Goal: Task Accomplishment & Management: Manage account settings

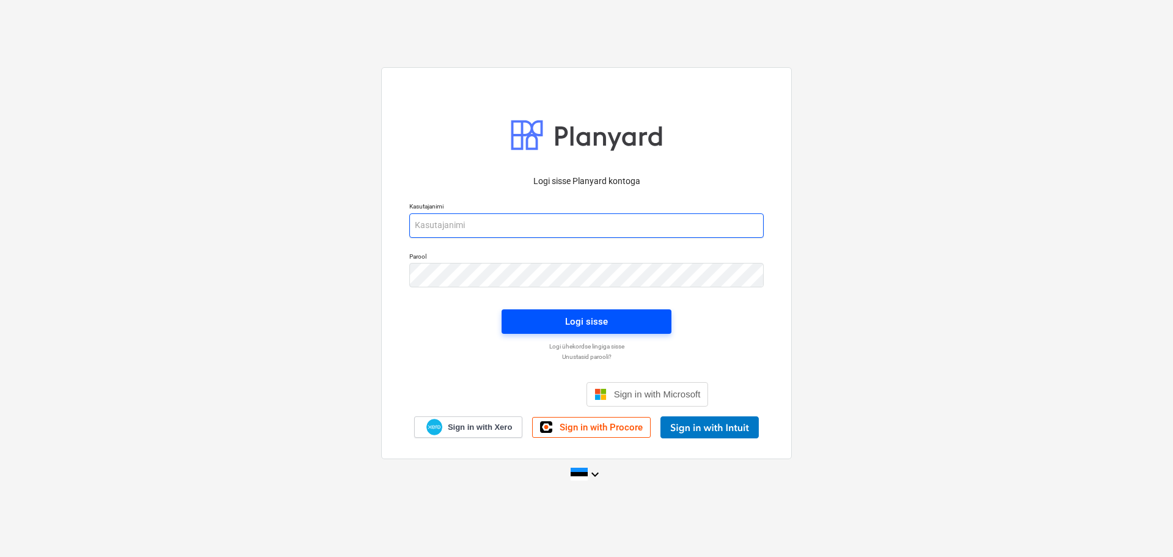
type input "[EMAIL_ADDRESS][DOMAIN_NAME]"
click at [579, 321] on div "Logi sisse" at bounding box center [586, 321] width 43 height 16
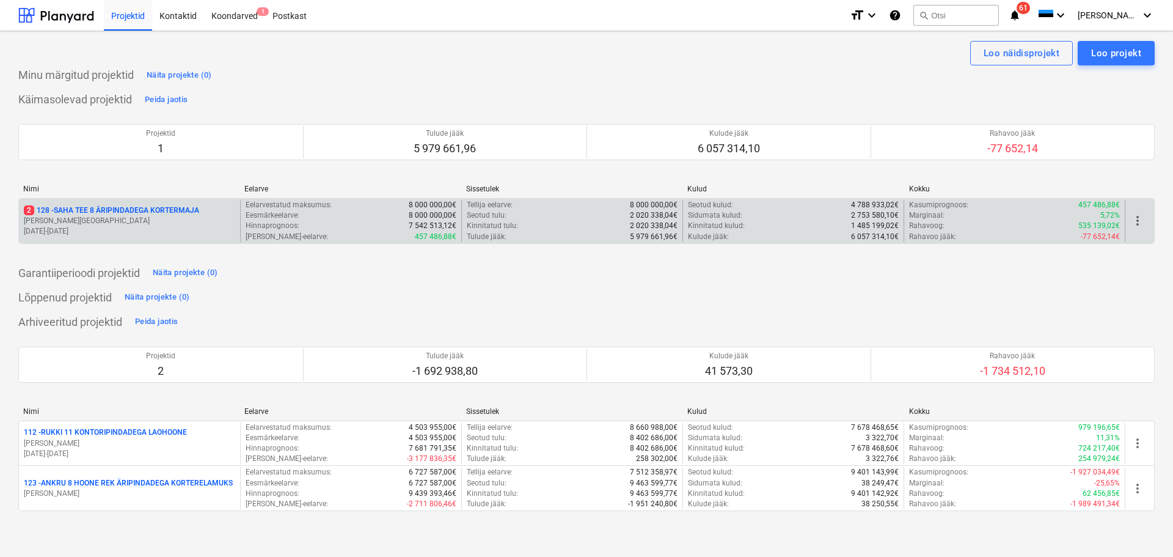
click at [147, 225] on p "[PERSON_NAME][GEOGRAPHIC_DATA]" at bounding box center [129, 221] width 211 height 10
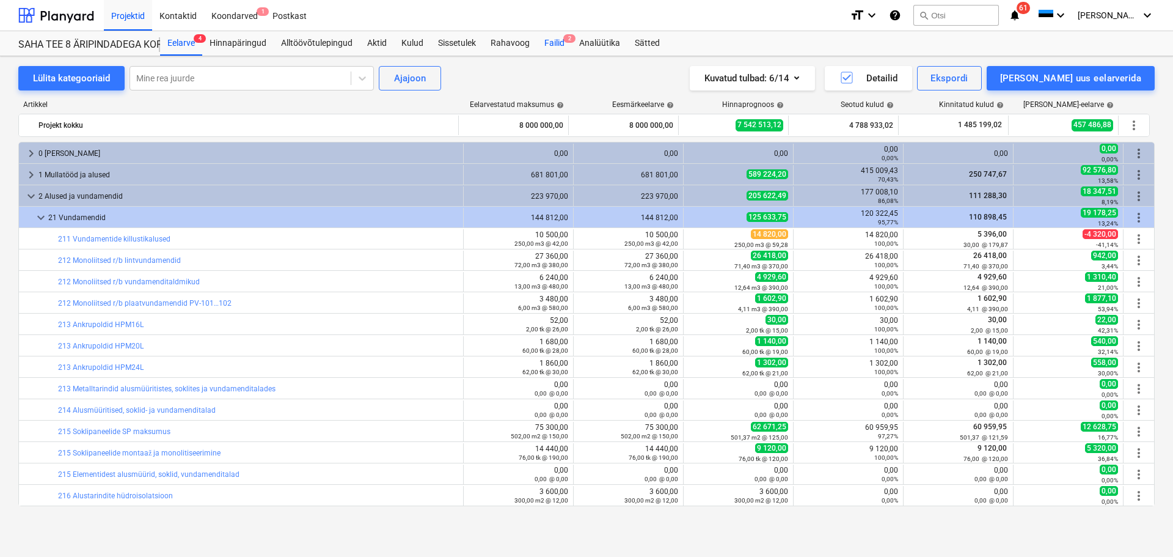
click at [560, 48] on div "Failid 2" at bounding box center [554, 43] width 35 height 24
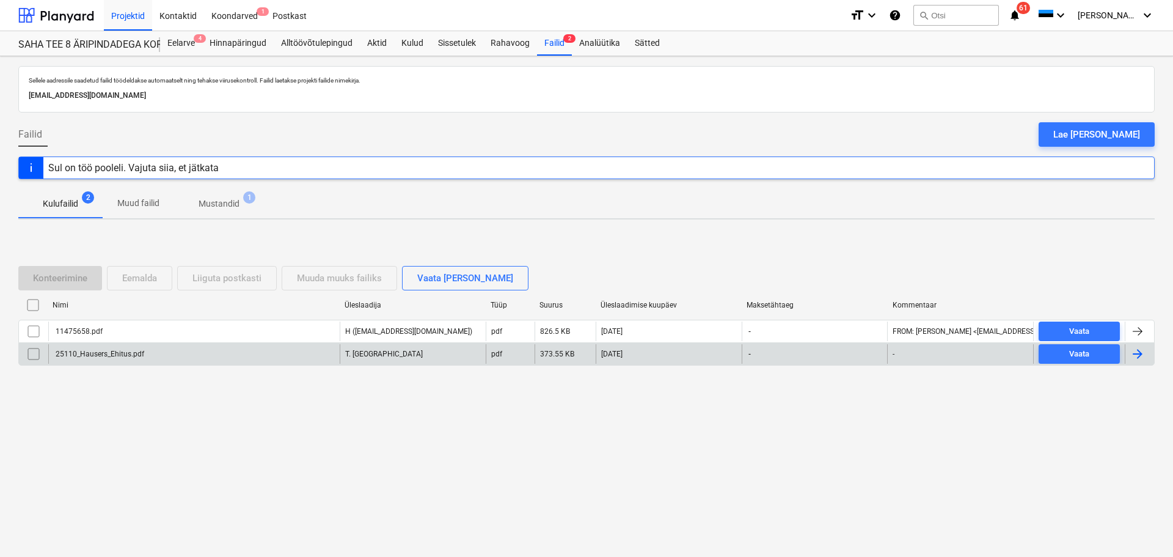
click at [297, 354] on div "25110_Hausers_Ehitus.pdf" at bounding box center [193, 354] width 291 height 20
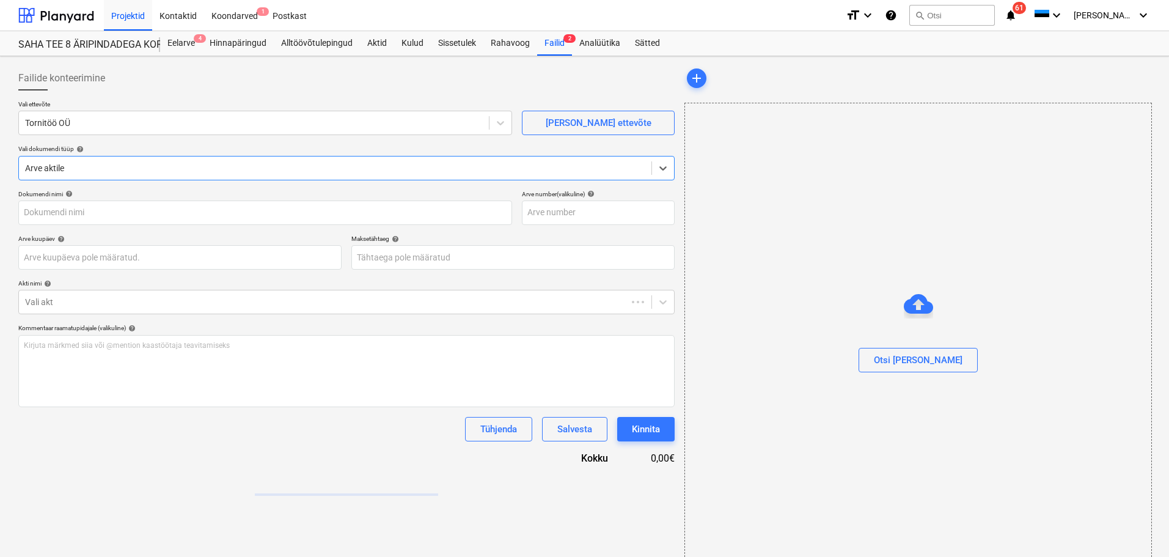
type input "25110_Hausers_Ehitus.pdf"
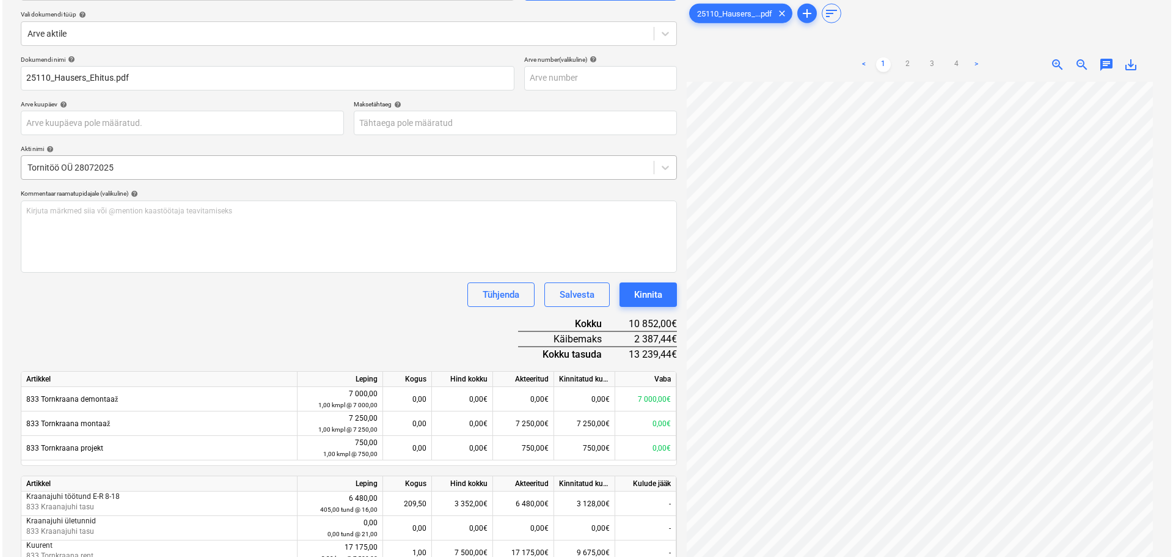
scroll to position [192, 0]
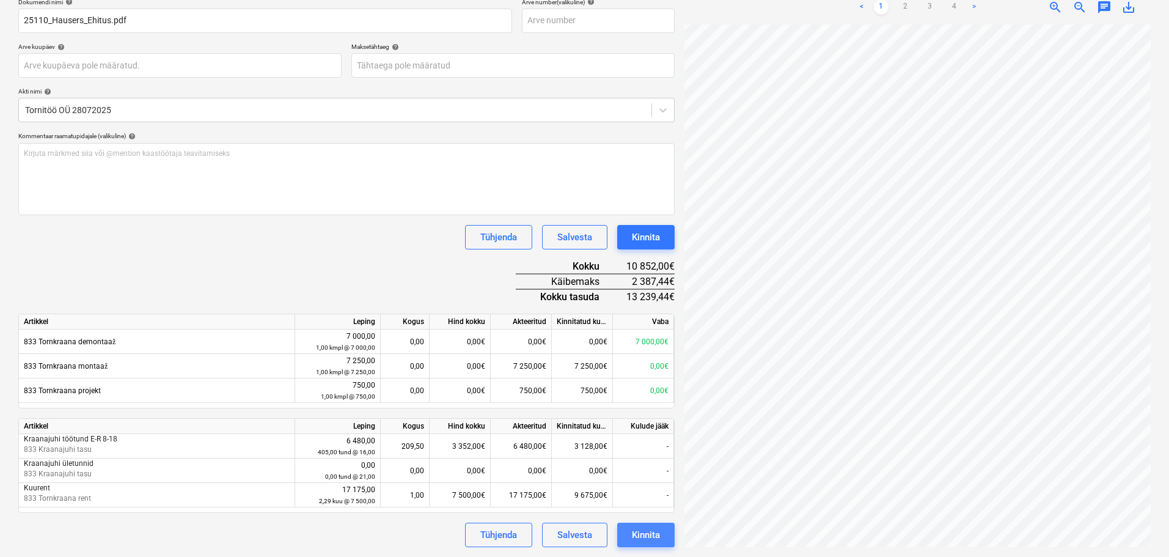
click at [632, 538] on div "Kinnita" at bounding box center [646, 535] width 28 height 16
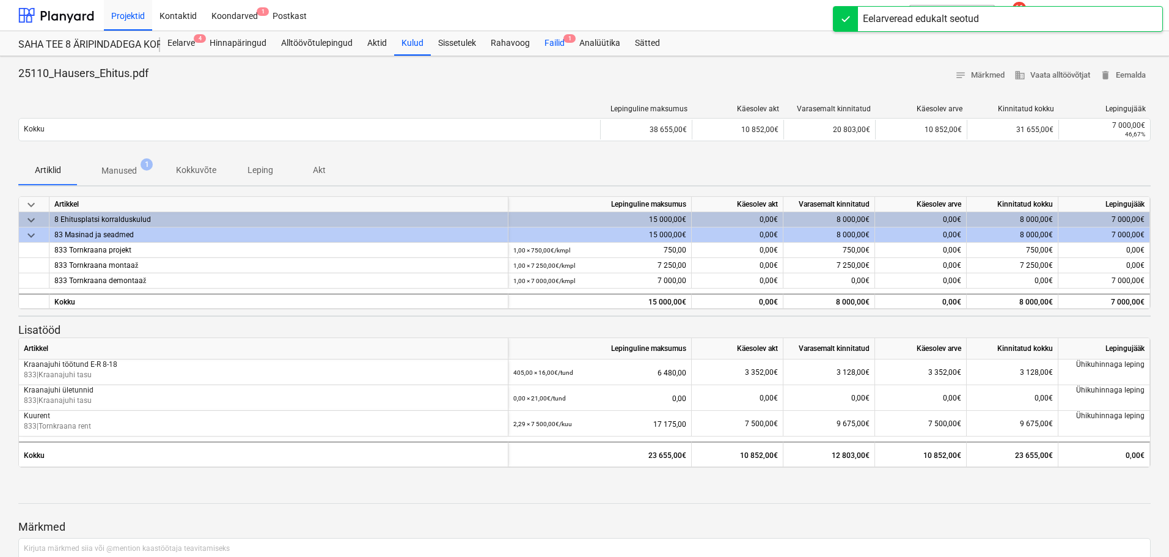
click at [566, 45] on div "Failid 1" at bounding box center [554, 43] width 35 height 24
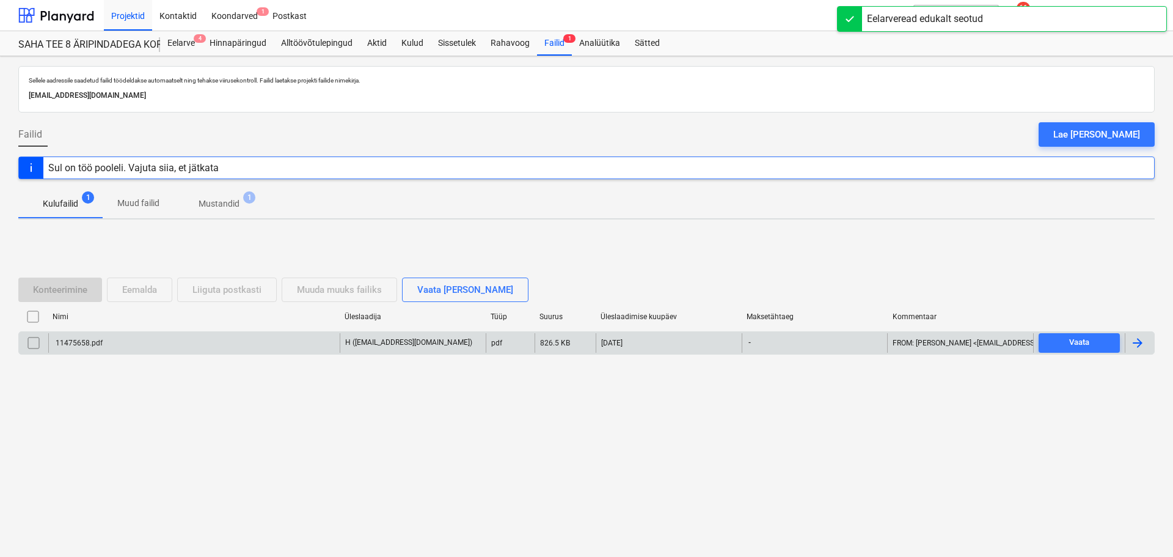
click at [153, 346] on div "11475658.pdf" at bounding box center [193, 343] width 291 height 20
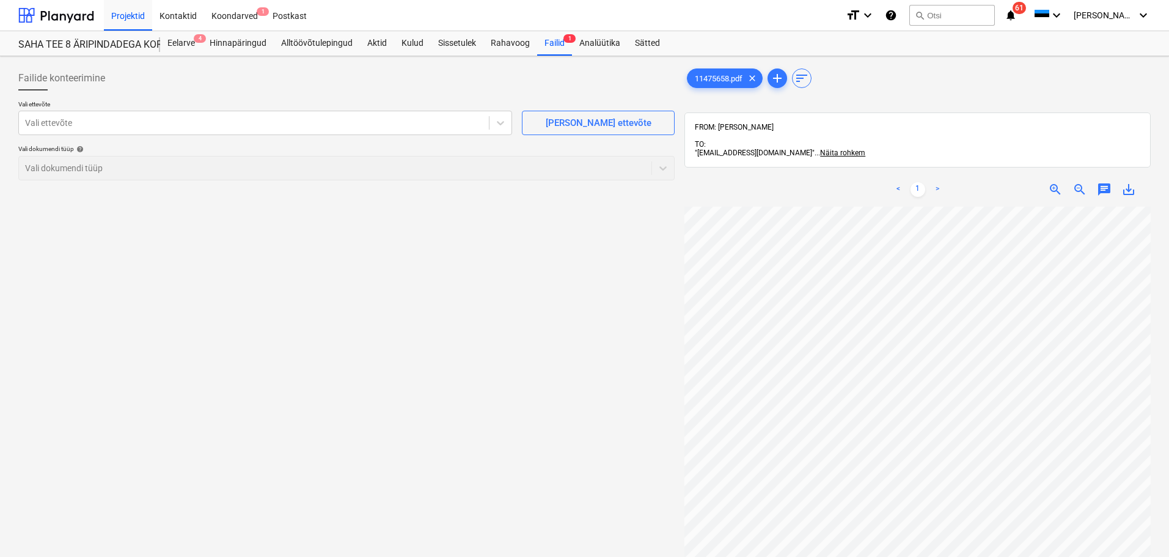
scroll to position [26, 86]
click at [175, 43] on div "Eelarve 4" at bounding box center [181, 43] width 42 height 24
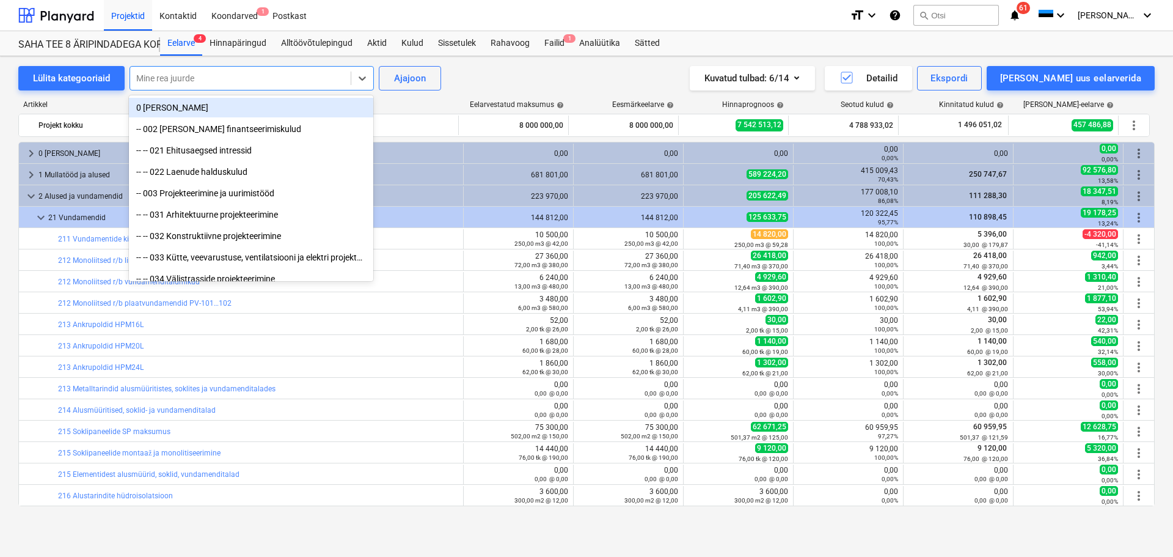
click at [277, 70] on div "Mine rea juurde" at bounding box center [240, 78] width 221 height 17
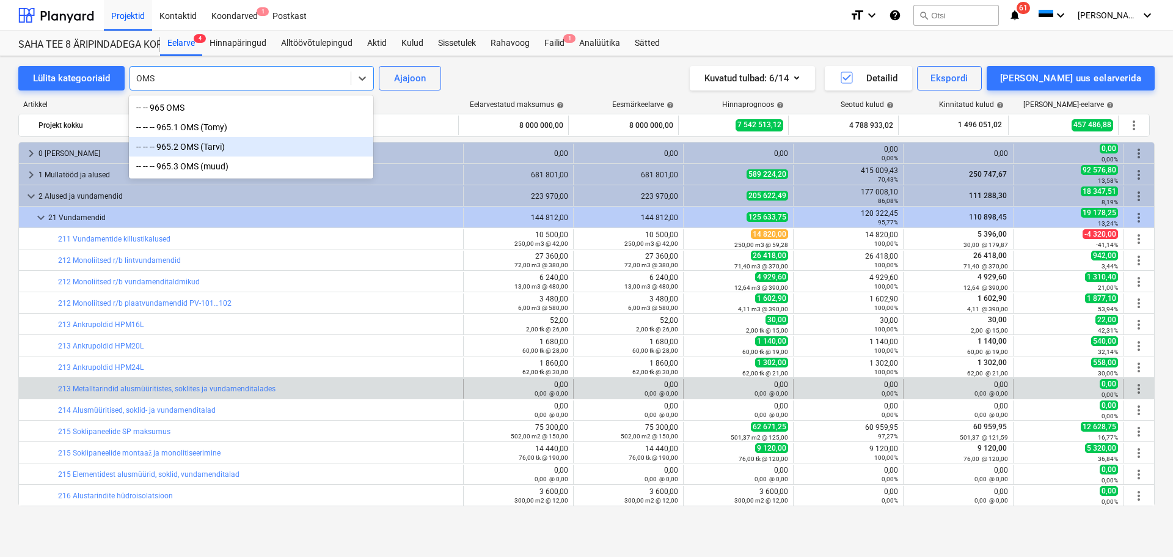
type input "OMS"
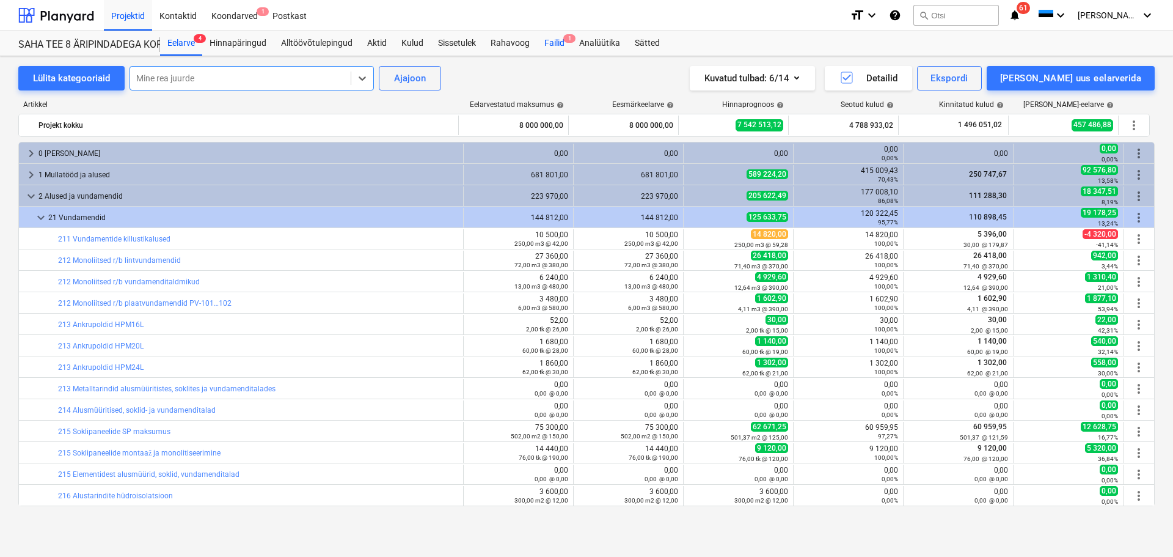
click at [549, 38] on div "Failid 1" at bounding box center [554, 43] width 35 height 24
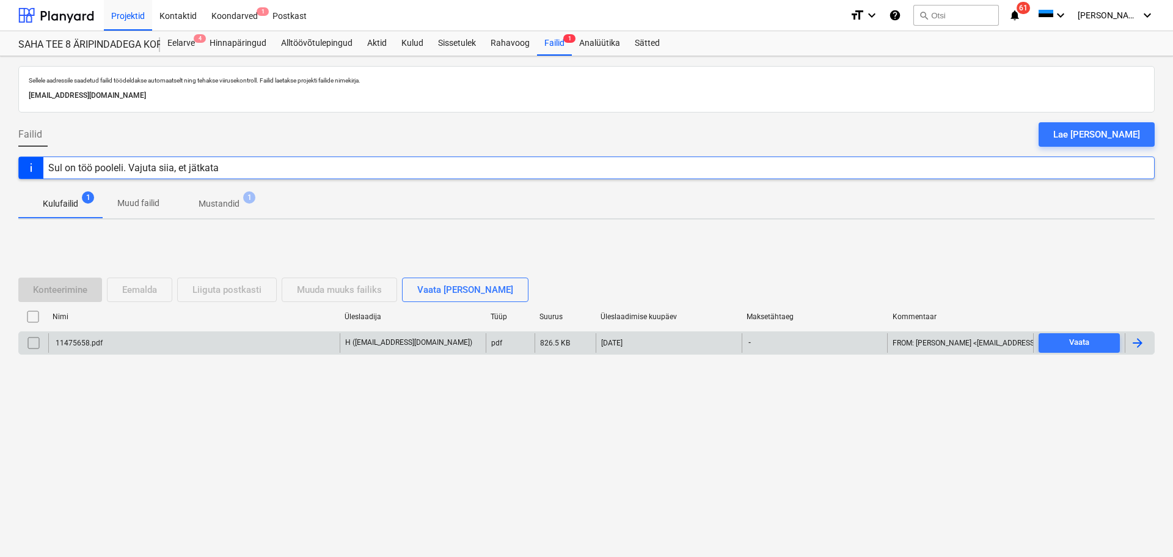
click at [257, 348] on div "11475658.pdf" at bounding box center [193, 343] width 291 height 20
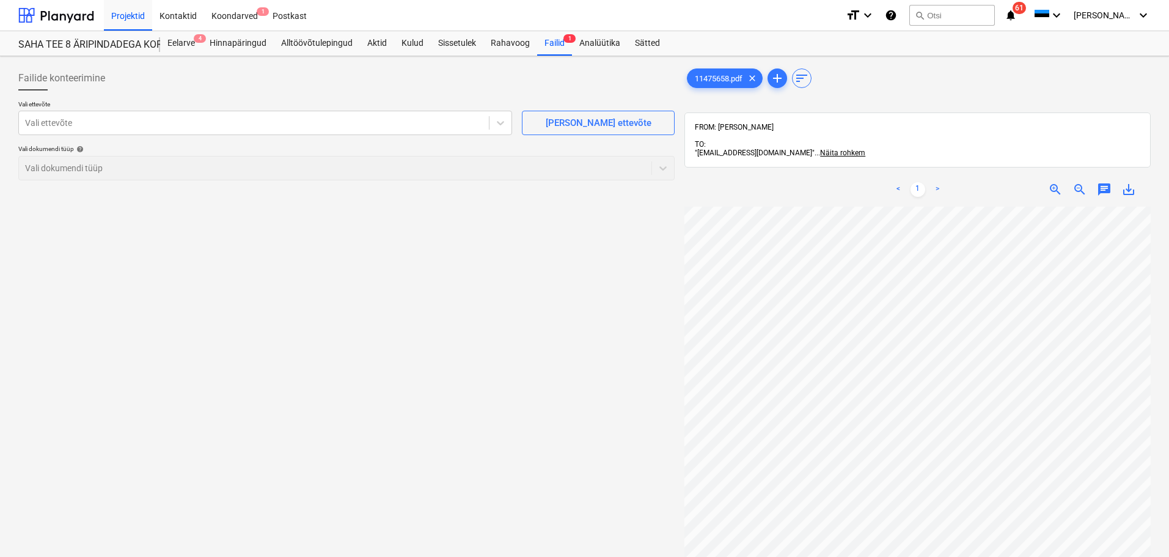
scroll to position [1, 18]
click at [178, 125] on div at bounding box center [254, 123] width 458 height 12
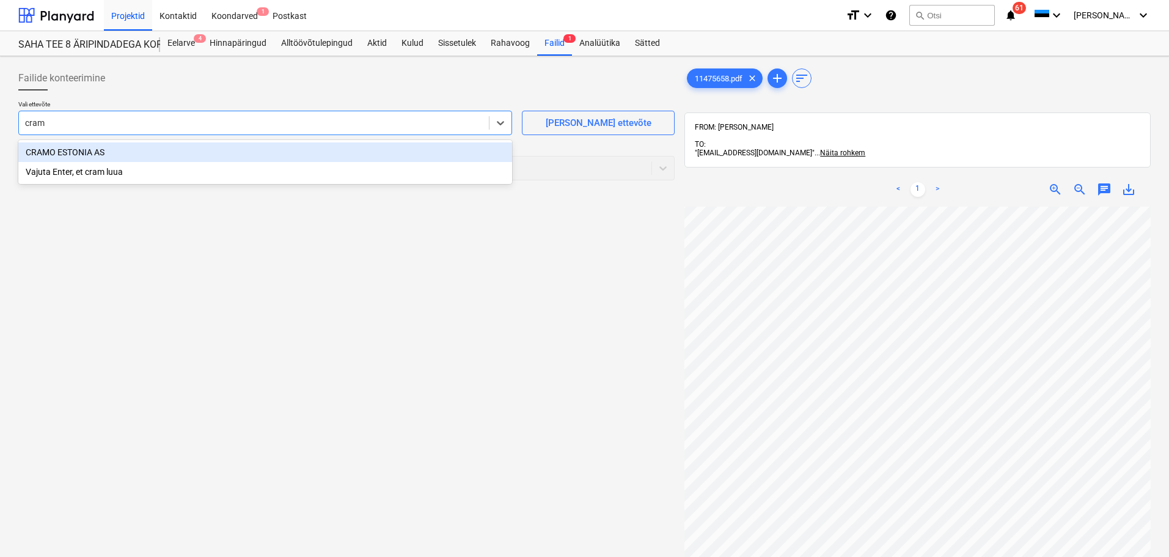
type input "cramo"
click at [120, 150] on div "CRAMO ESTONIA AS" at bounding box center [265, 152] width 494 height 20
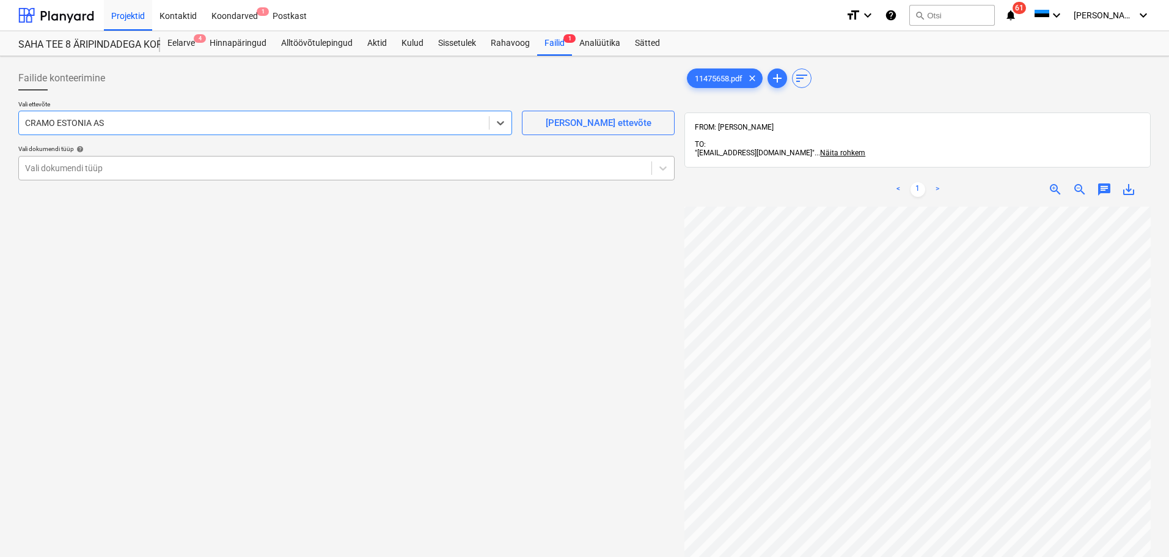
click at [161, 159] on div "Vali dokumendi tüüp" at bounding box center [346, 168] width 656 height 24
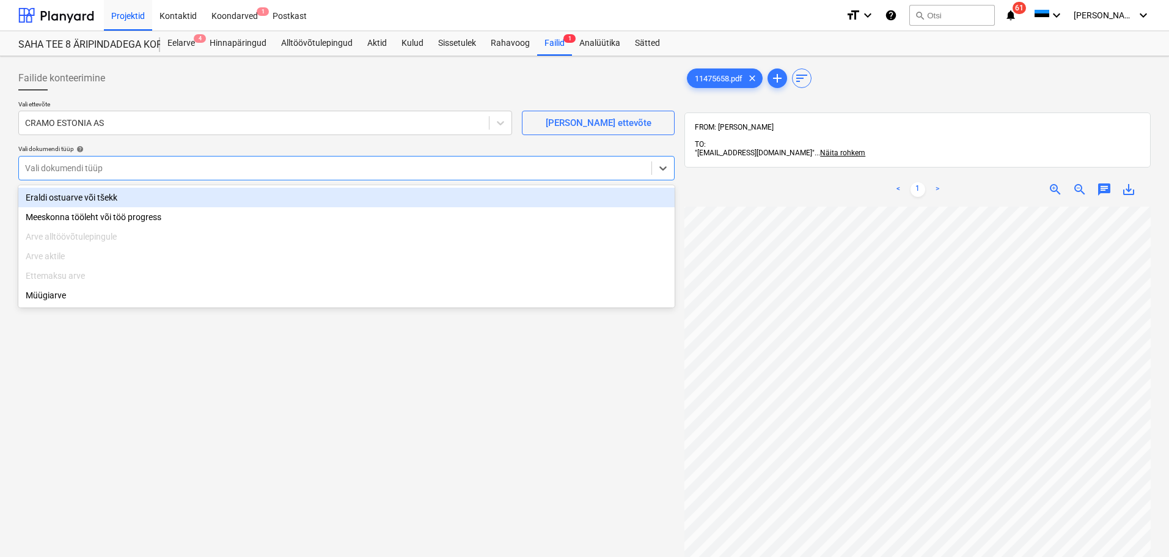
click at [115, 198] on div "Eraldi ostuarve või tšekk" at bounding box center [346, 198] width 656 height 20
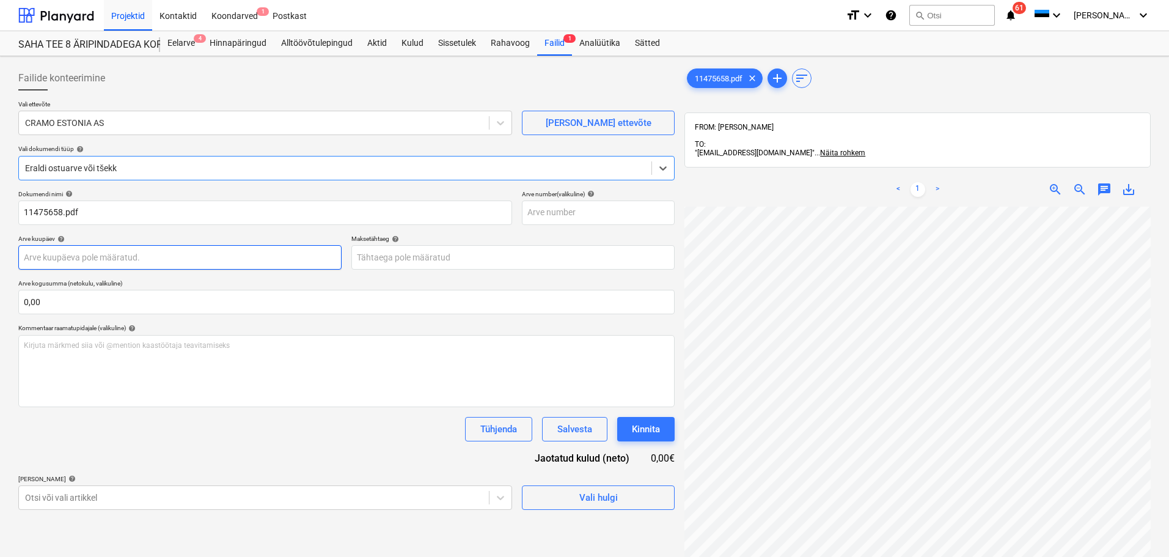
click at [110, 262] on body "Projektid Kontaktid Koondarved 1 Postkast format_size keyboard_arrow_down help …" at bounding box center [584, 278] width 1169 height 557
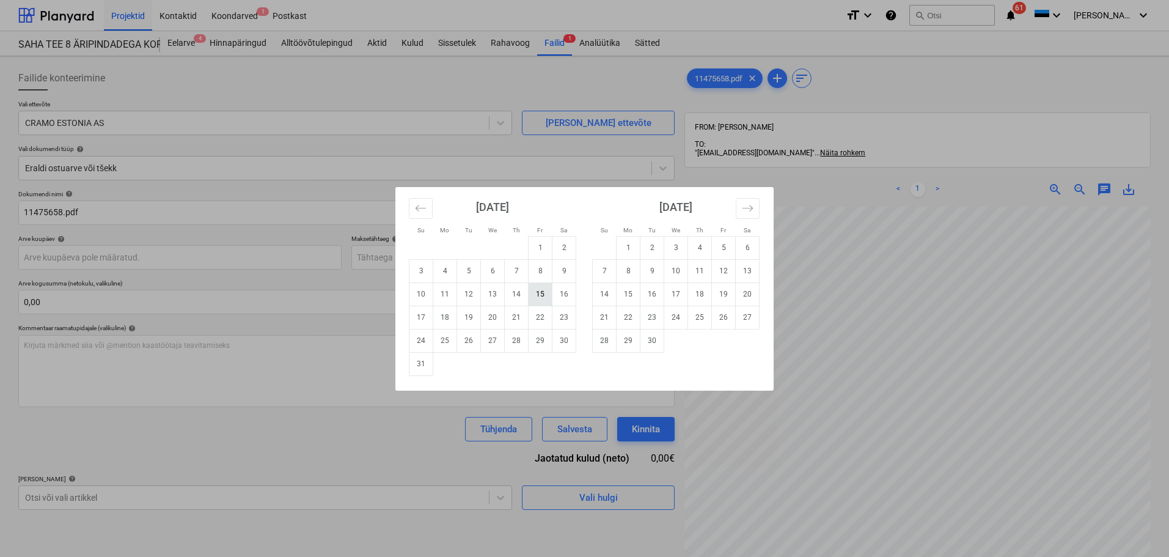
click at [537, 300] on td "15" at bounding box center [541, 293] width 24 height 23
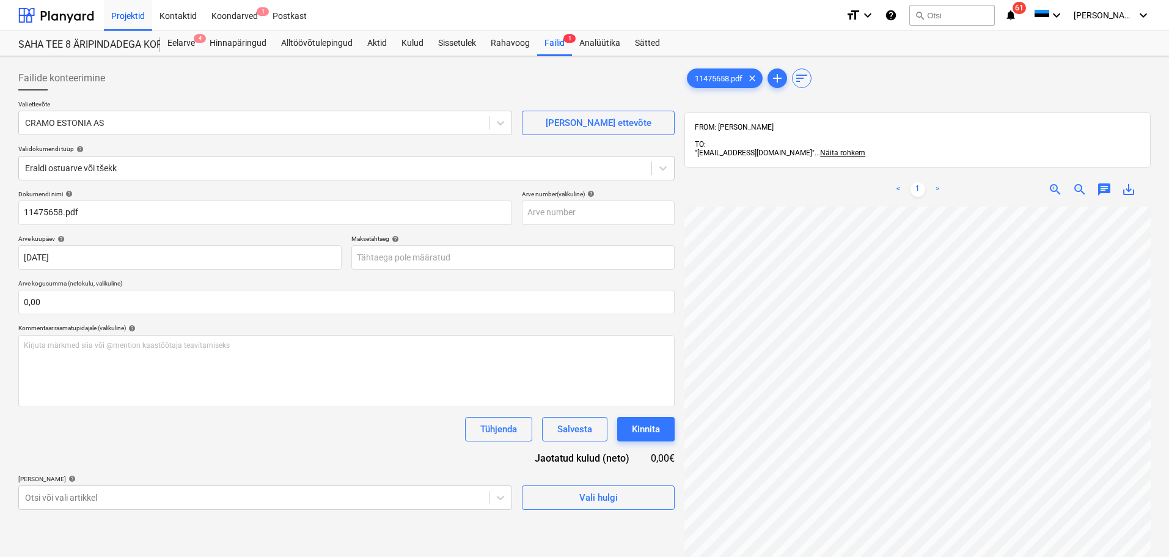
type input "[DATE]"
click at [499, 272] on div "Dokumendi nimi help 11475658.pdf Arve number (valikuline) help Arve kuupäev hel…" at bounding box center [346, 350] width 656 height 320
click at [501, 265] on body "Projektid Kontaktid Koondarved 1 Postkast format_size keyboard_arrow_down help …" at bounding box center [584, 278] width 1169 height 557
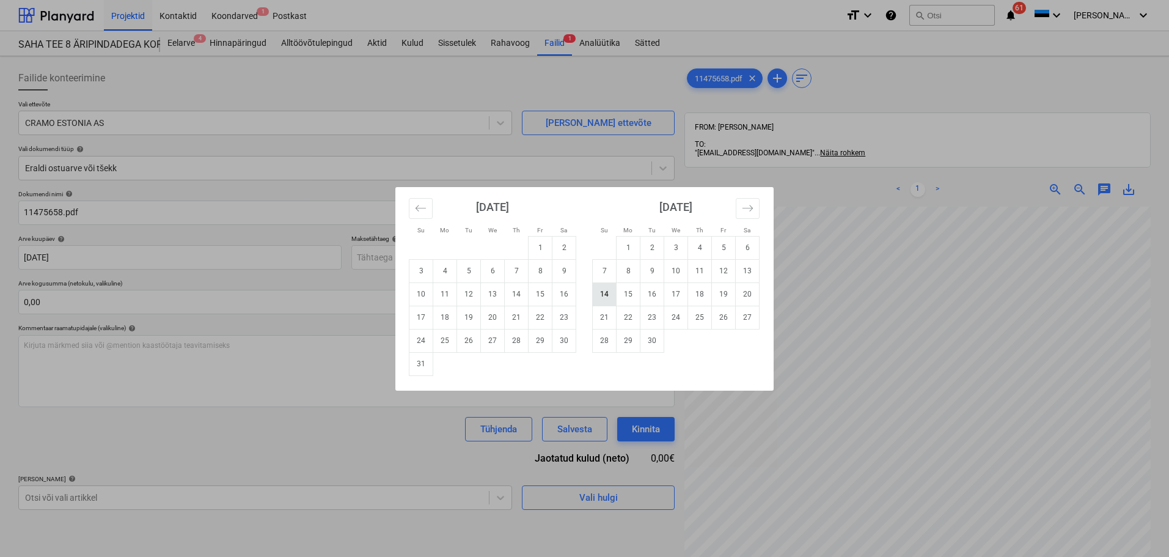
click at [610, 293] on td "14" at bounding box center [605, 293] width 24 height 23
type input "[DATE]"
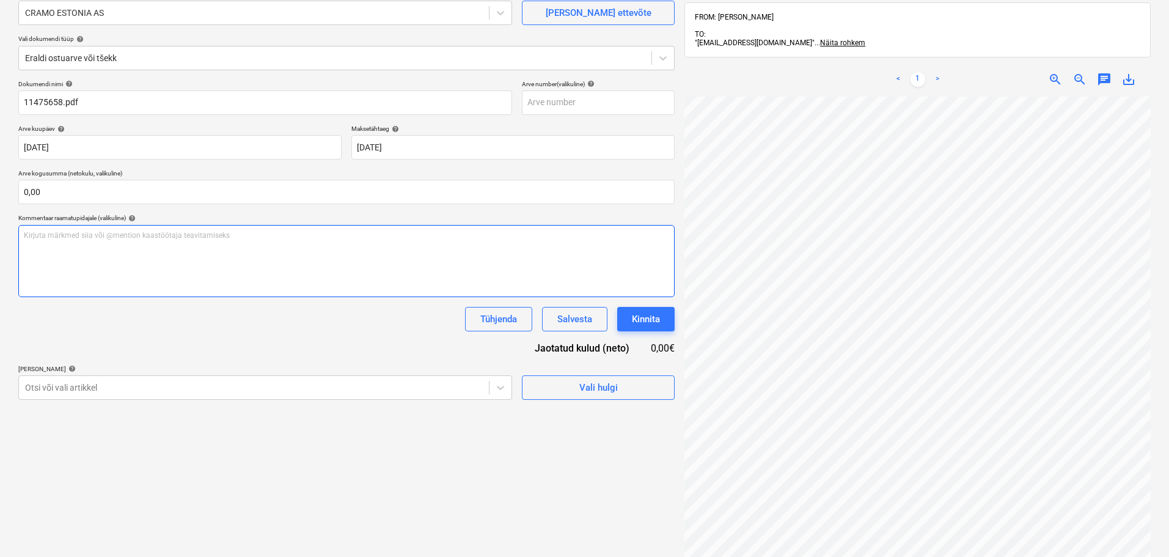
scroll to position [122, 0]
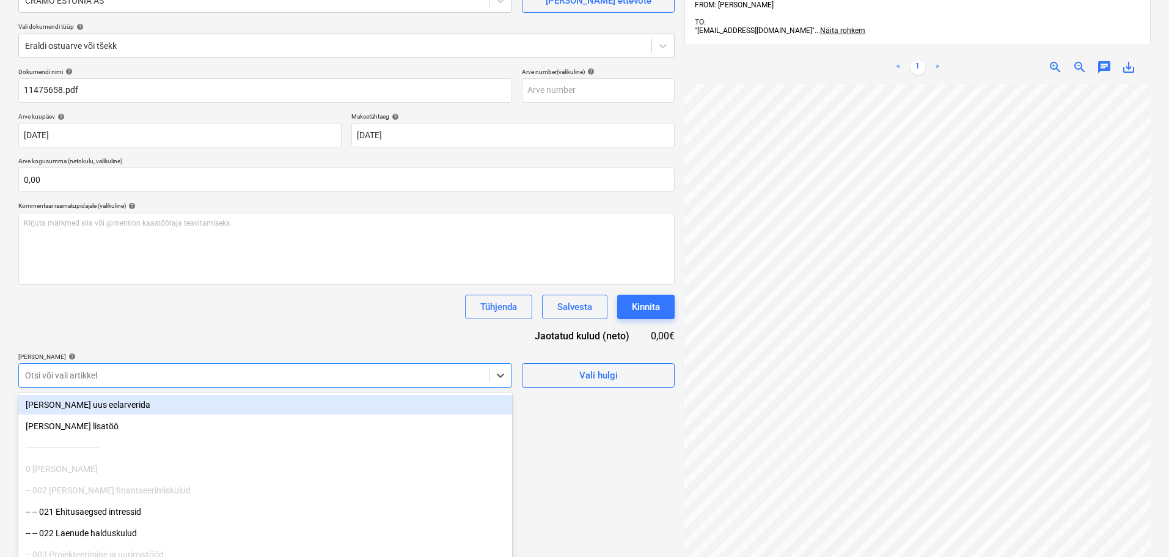
click at [331, 379] on body "Projektid Kontaktid Koondarved 1 Postkast format_size keyboard_arrow_down help …" at bounding box center [584, 156] width 1169 height 557
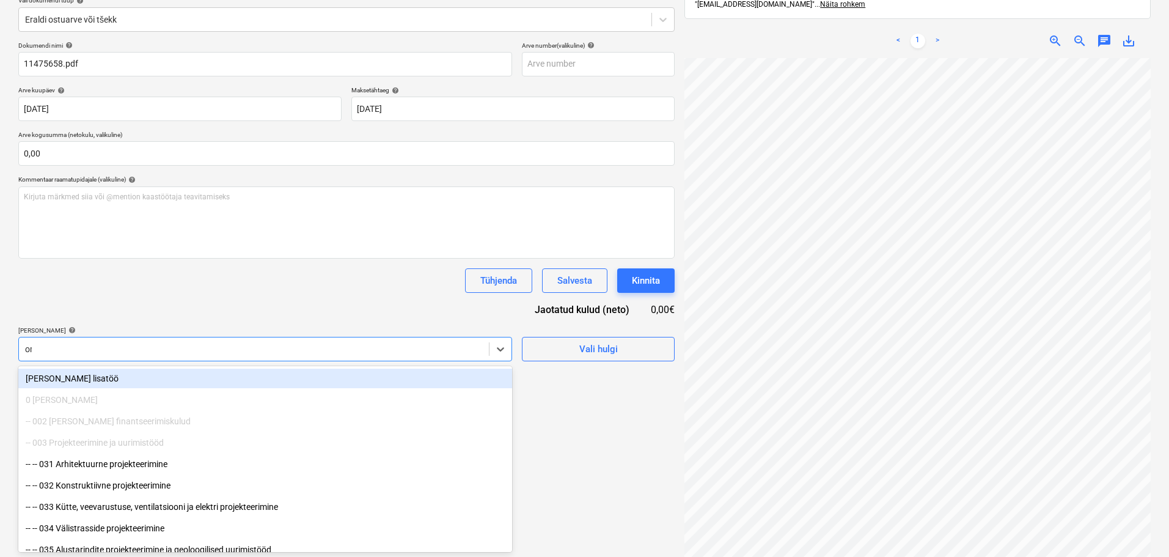
type input "oms"
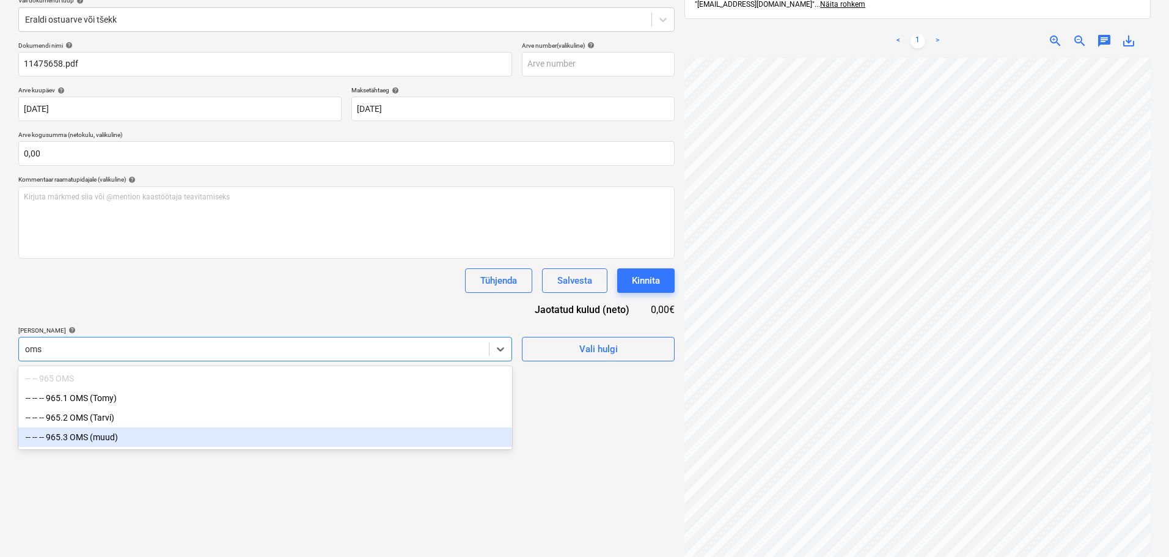
click at [164, 445] on div "-- -- -- 965.3 OMS (muud)" at bounding box center [265, 437] width 494 height 20
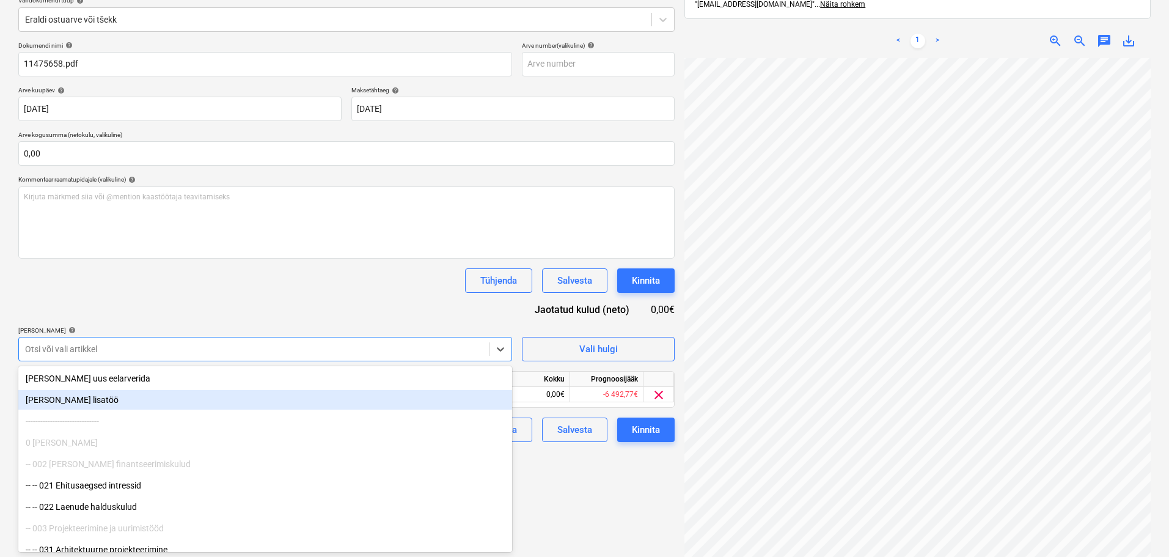
click at [603, 505] on div "Failide konteerimine Vali ettevõte CRAMO ESTONIA AS [PERSON_NAME] uus ettevõte …" at bounding box center [346, 249] width 666 height 673
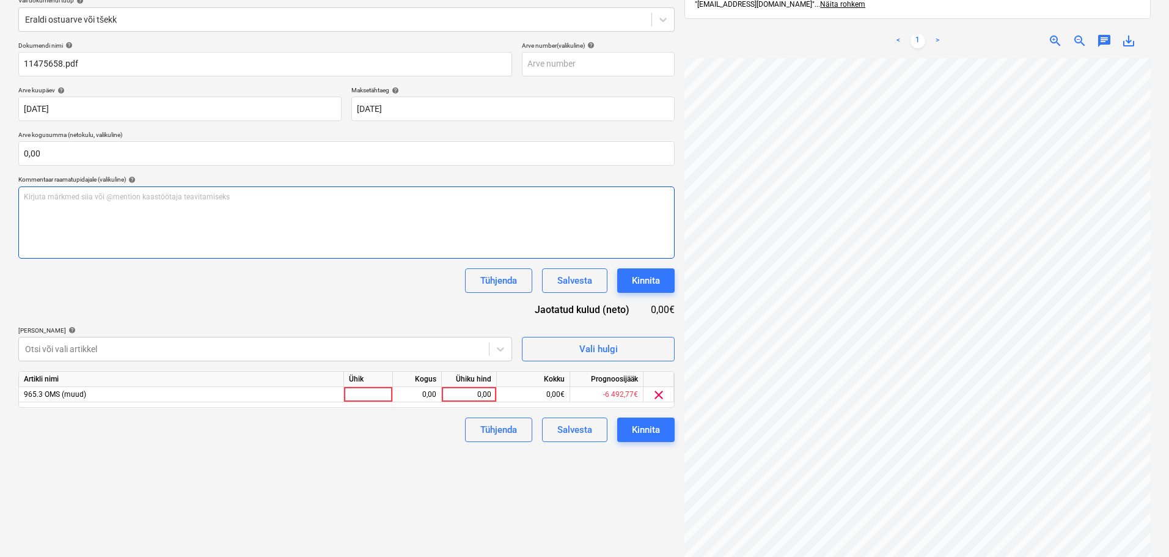
scroll to position [87, 0]
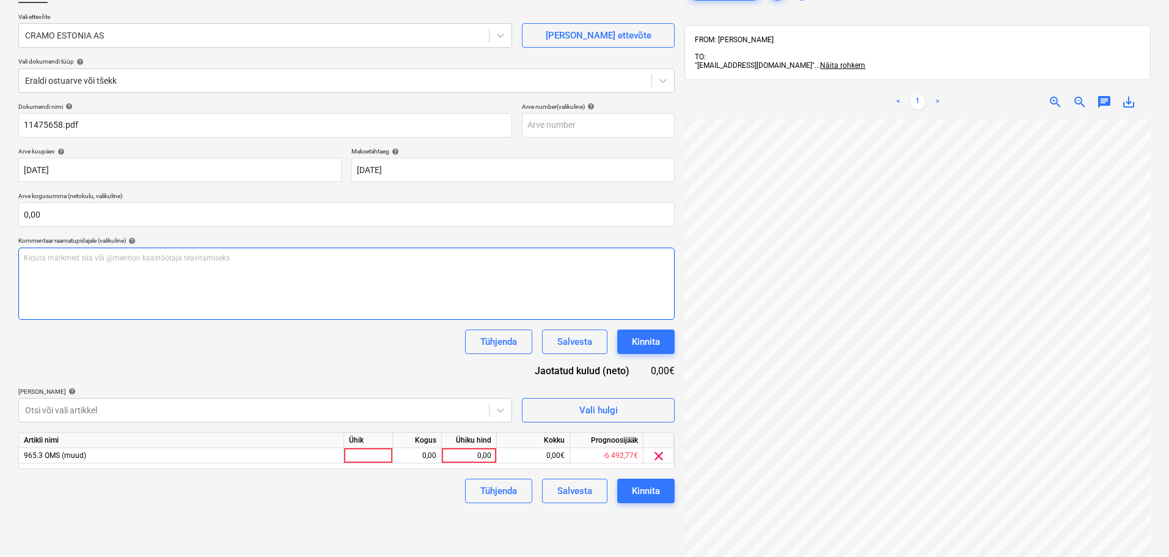
click at [181, 266] on div "Kirjuta märkmed siia või @mention kaastöötaja teavitamiseks ﻿" at bounding box center [346, 283] width 656 height 72
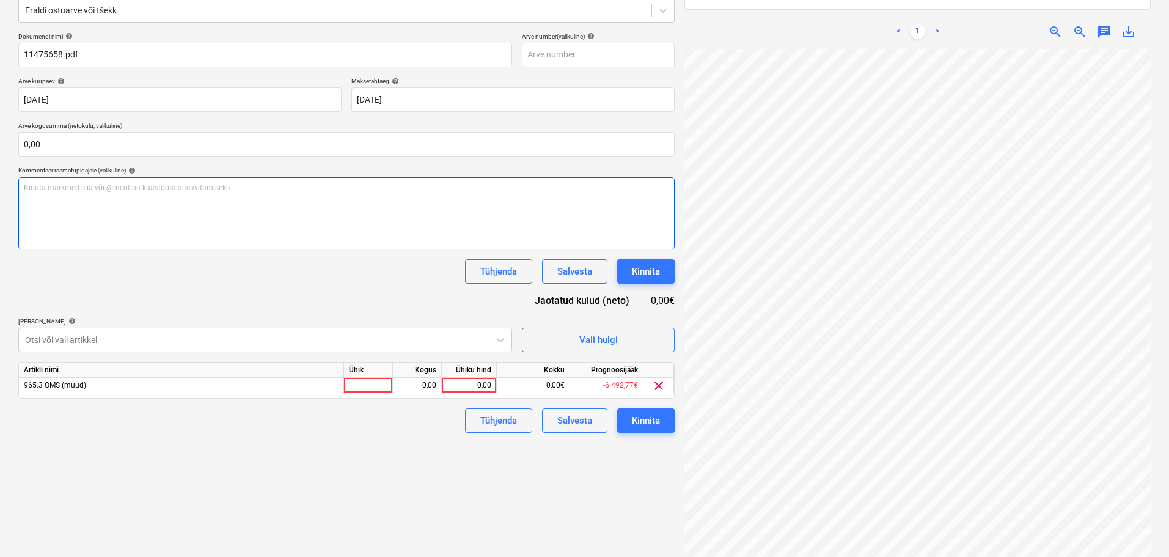
scroll to position [174, 0]
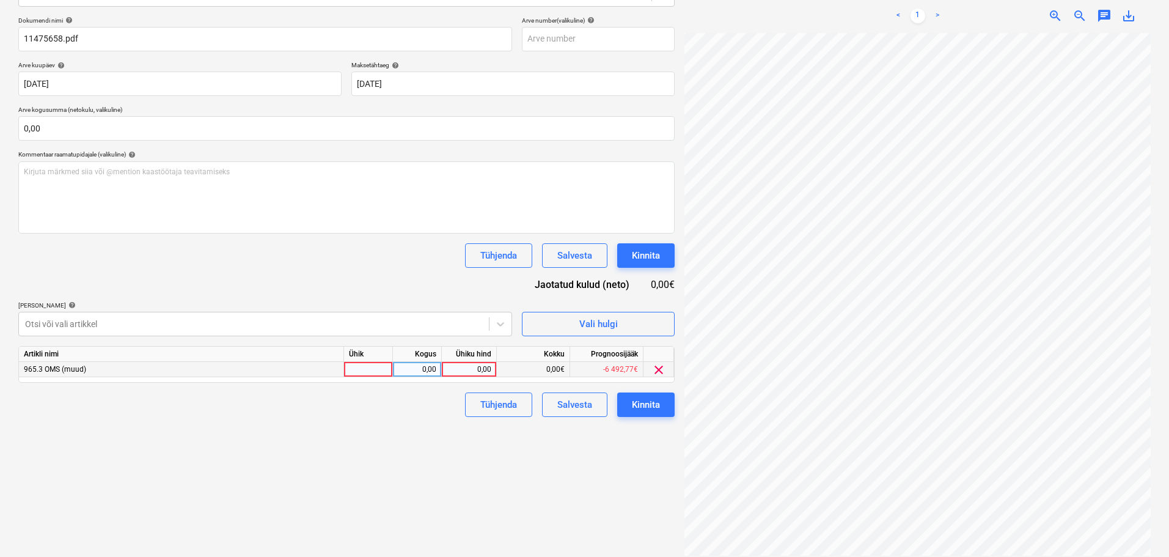
click at [363, 372] on div at bounding box center [368, 369] width 49 height 15
type input "1"
click at [431, 365] on div "0,00" at bounding box center [417, 369] width 38 height 15
type input "1"
click at [468, 368] on div "0,00" at bounding box center [469, 369] width 45 height 15
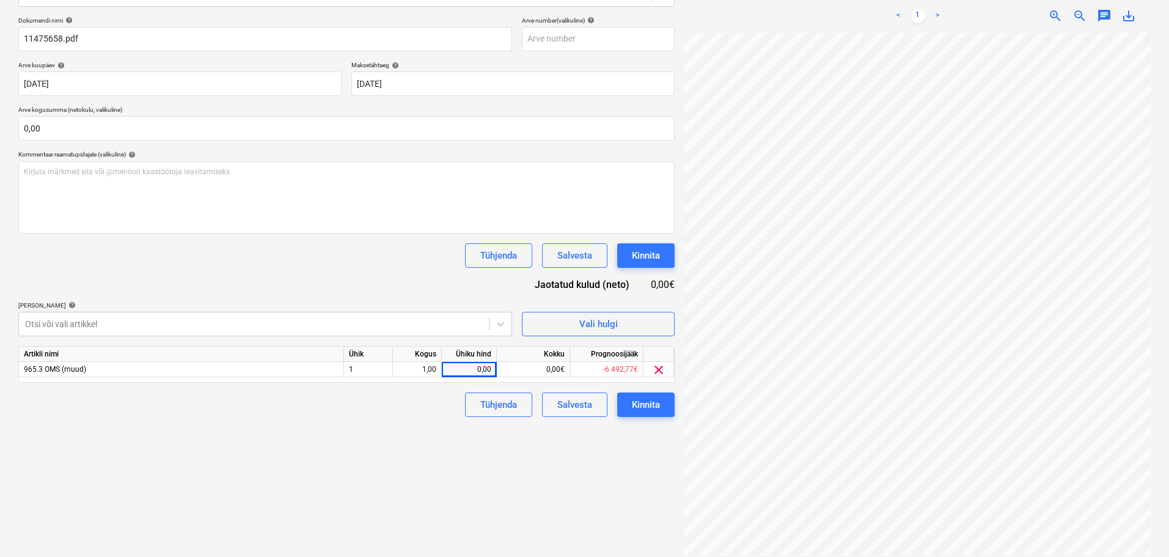
scroll to position [245, 86]
click at [486, 370] on div "0,00" at bounding box center [469, 369] width 45 height 15
type input "273,15"
click at [332, 449] on div "Failide konteerimine Vali ettevõte CRAMO ESTONIA AS [PERSON_NAME] uus ettevõte …" at bounding box center [346, 224] width 666 height 673
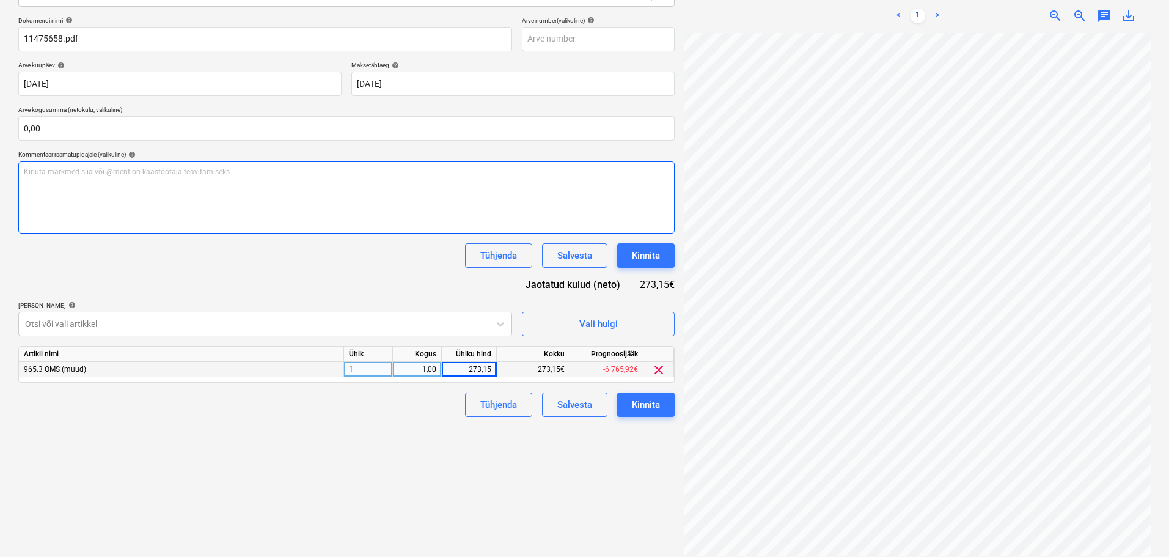
click at [222, 176] on p "Kirjuta märkmed siia või @mention kaastöötaja teavitamiseks ﻿" at bounding box center [346, 172] width 645 height 10
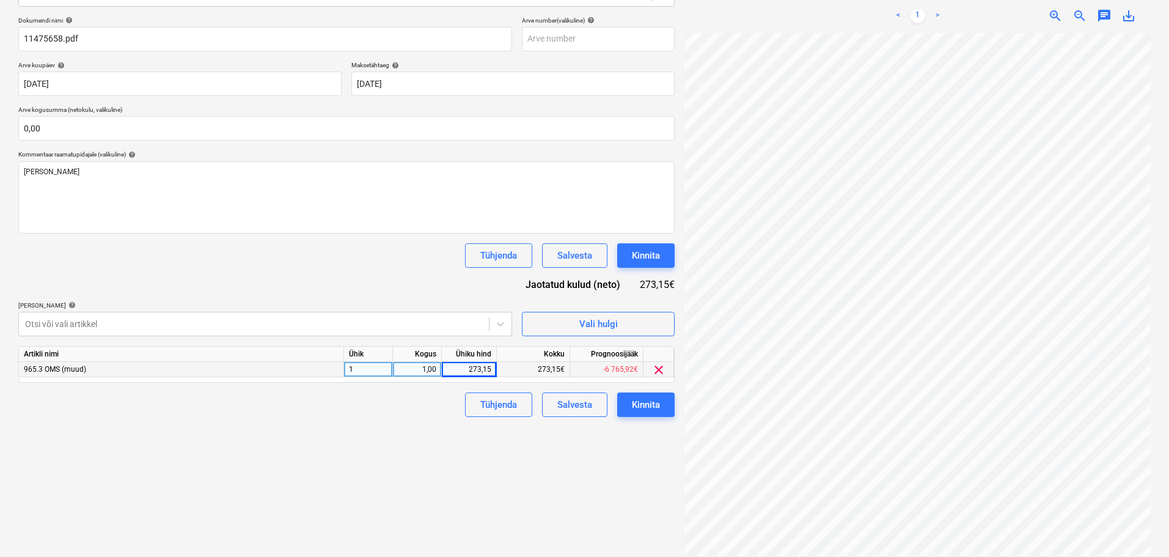
click at [180, 306] on div "[PERSON_NAME] artiklid help" at bounding box center [265, 305] width 494 height 8
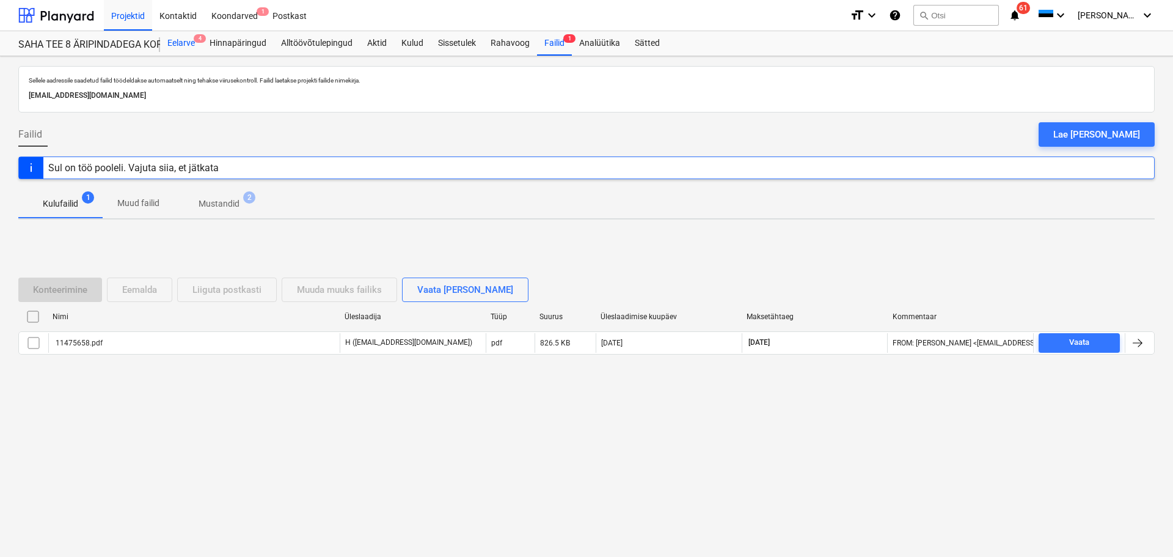
click at [202, 39] on span "4" at bounding box center [200, 38] width 12 height 9
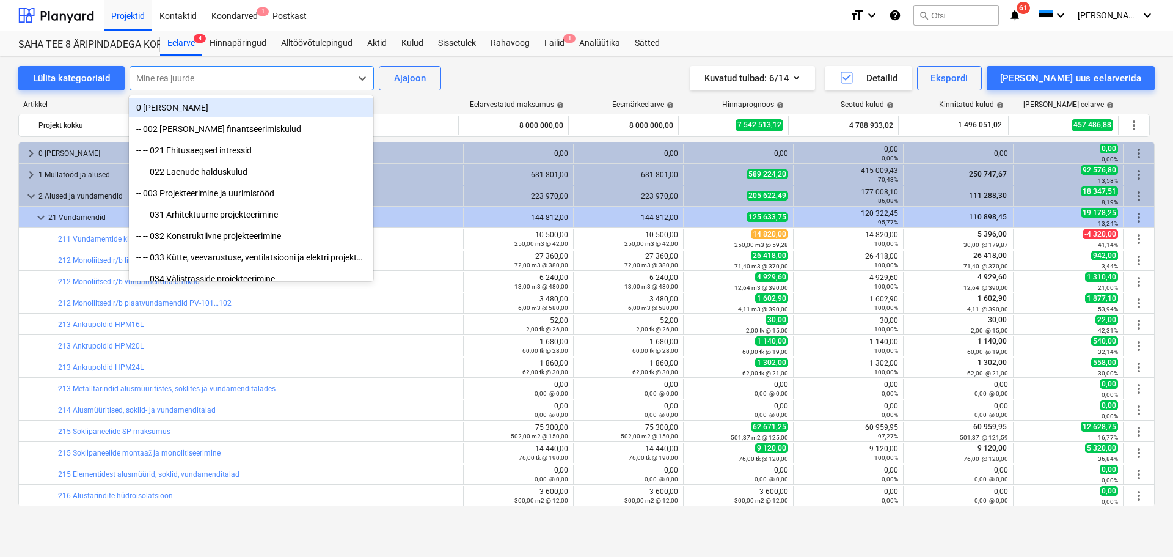
click at [175, 73] on div at bounding box center [240, 78] width 208 height 12
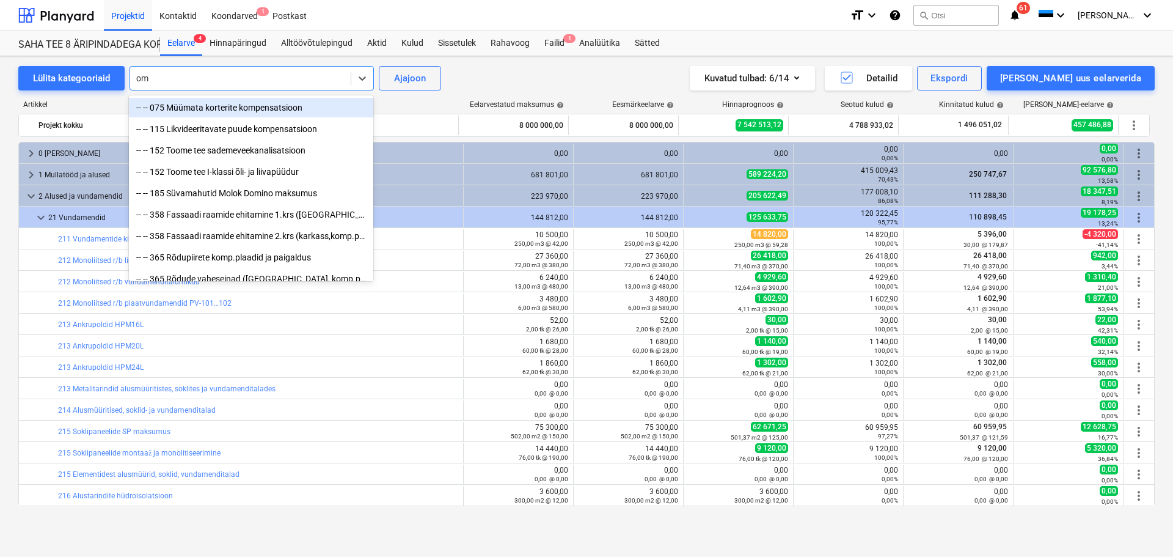
type input "oms"
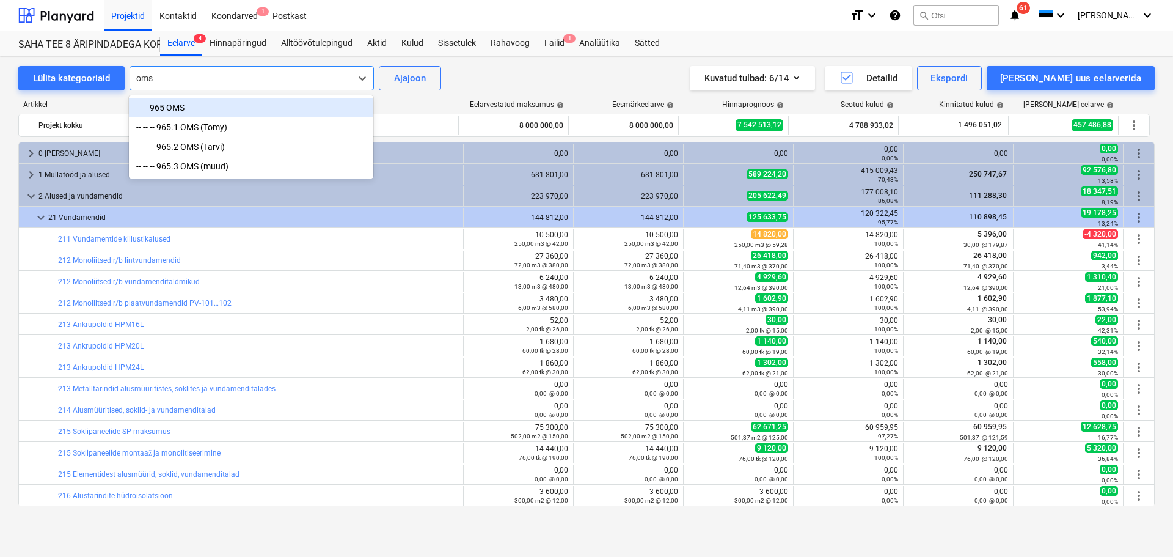
click at [174, 104] on div "-- -- 965 OMS" at bounding box center [251, 108] width 244 height 20
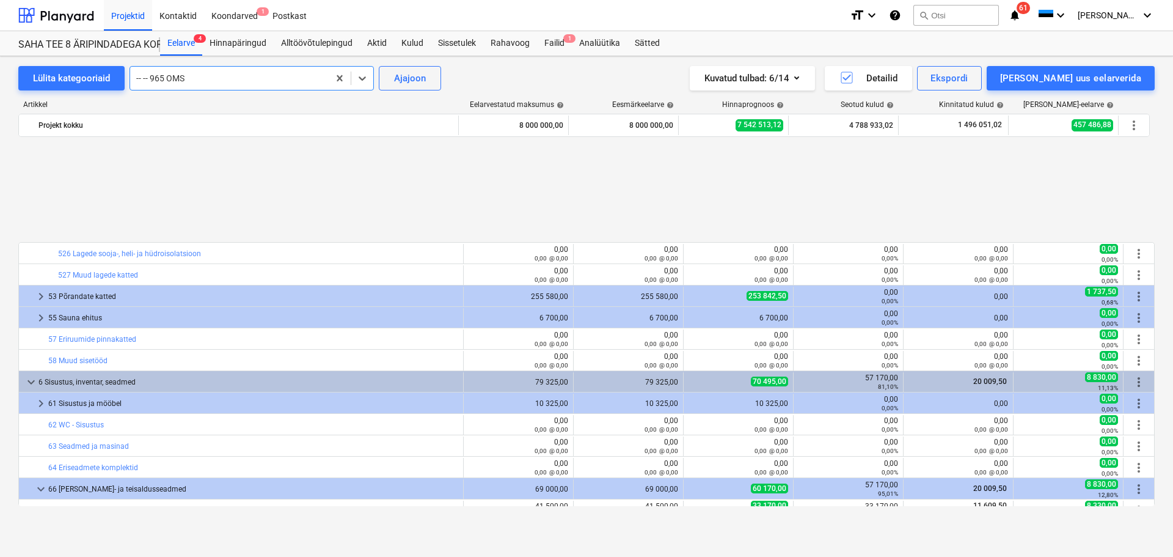
scroll to position [5261, 0]
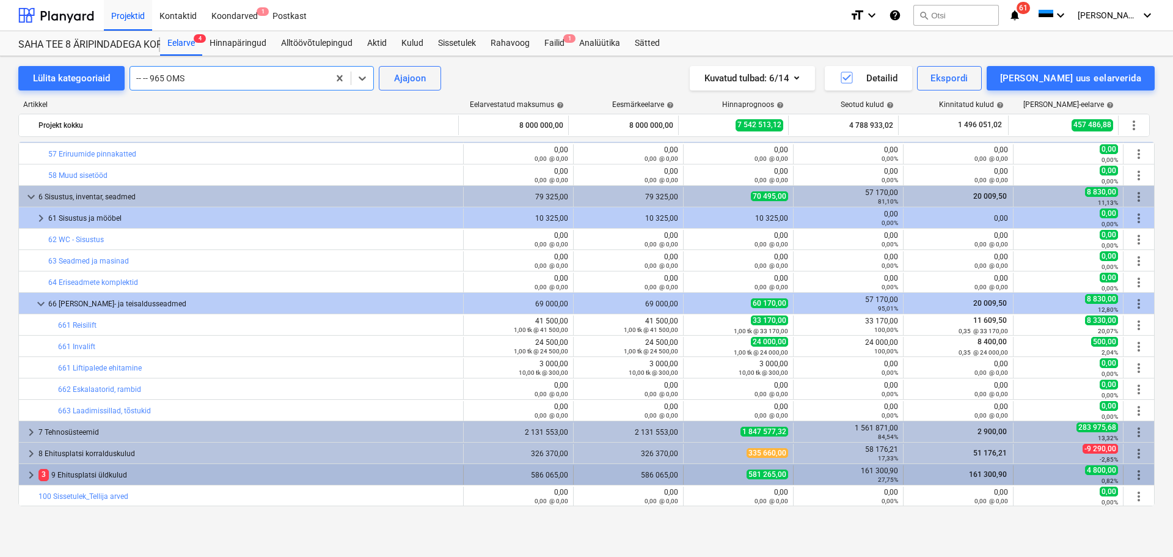
click at [86, 471] on div "3 9 Ehitusplatsi üldkulud" at bounding box center [248, 475] width 420 height 20
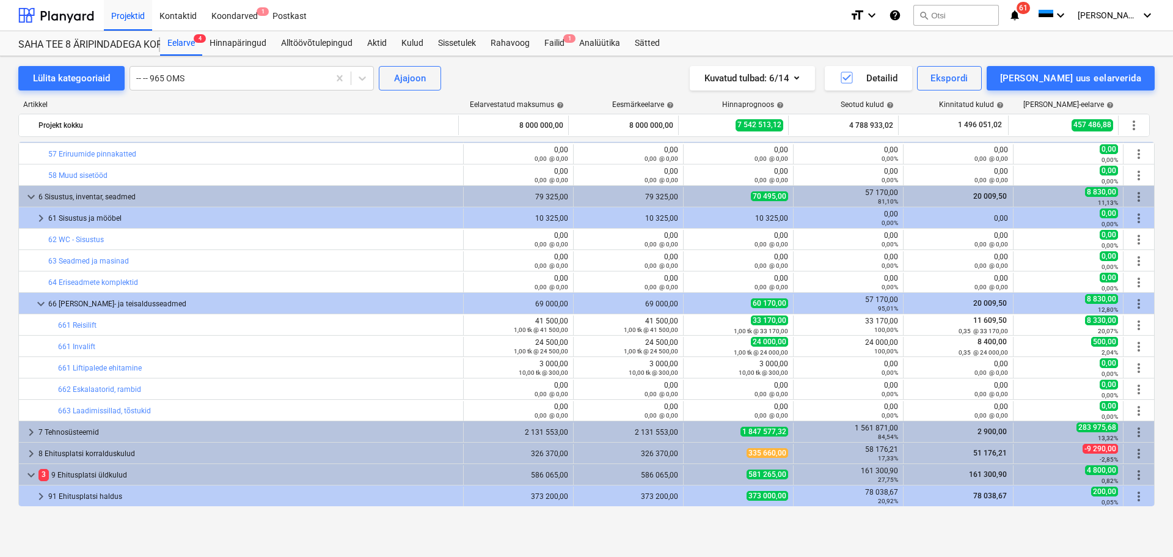
scroll to position [5368, 0]
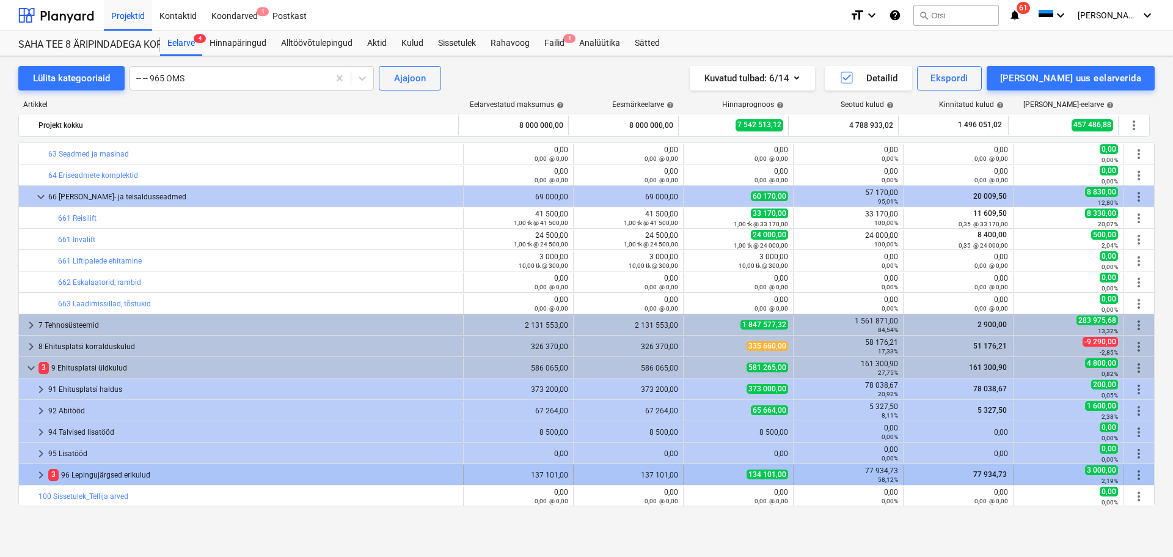
click at [115, 474] on div "3 96 Lepingujärgsed erikulud" at bounding box center [253, 475] width 410 height 20
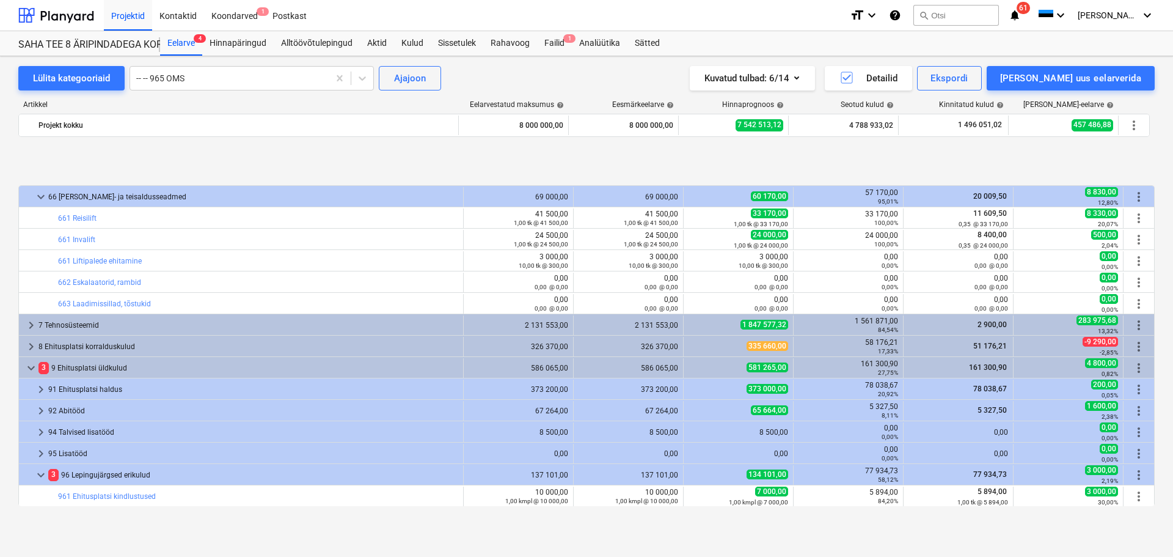
scroll to position [5454, 0]
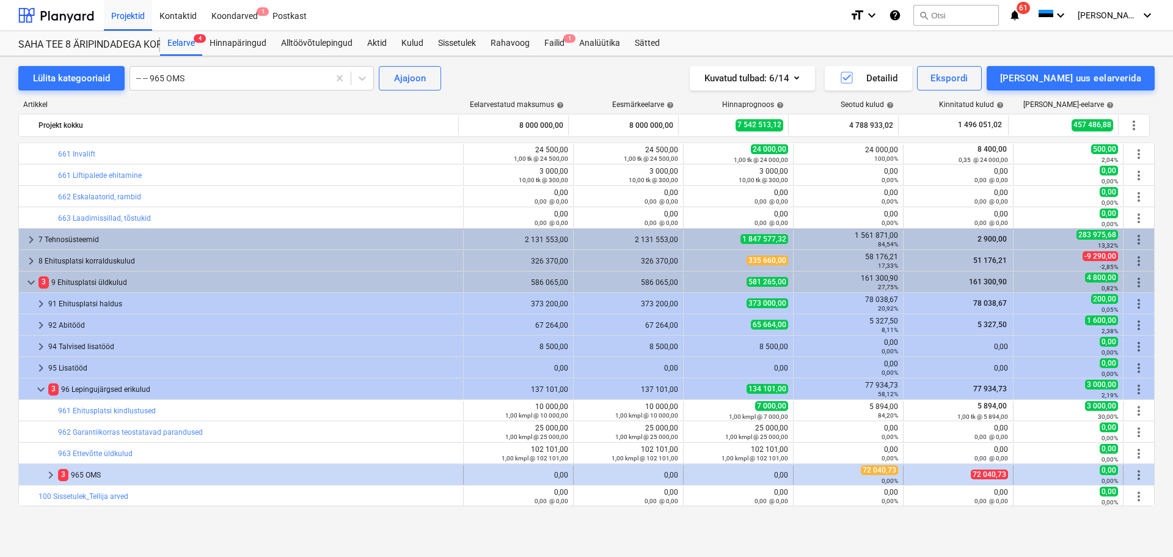
click at [48, 475] on span "keyboard_arrow_right" at bounding box center [50, 474] width 15 height 15
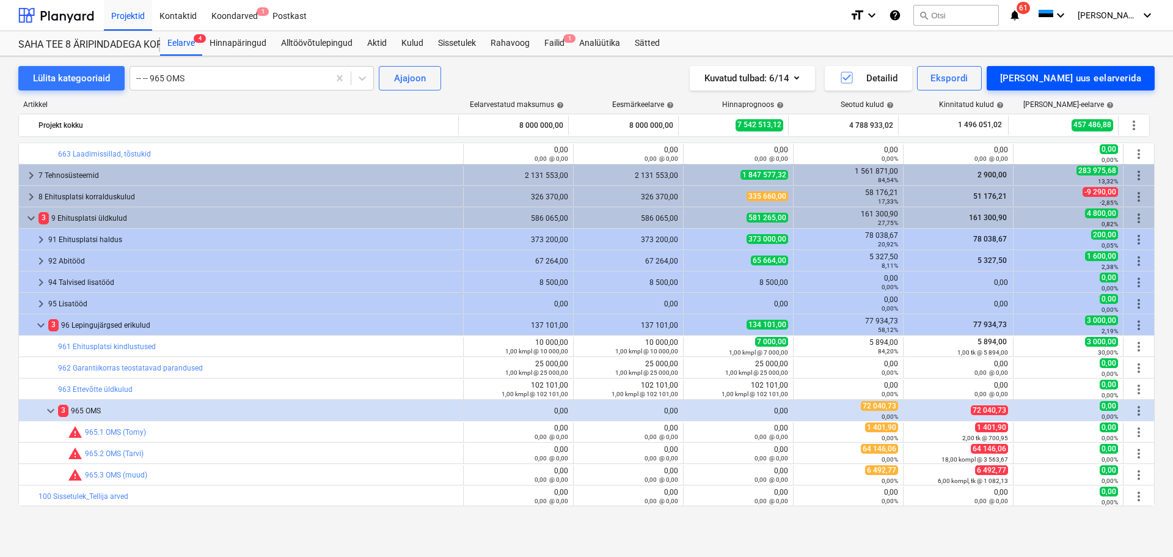
click at [1132, 79] on div "[PERSON_NAME] uus eelarverida" at bounding box center [1070, 78] width 141 height 16
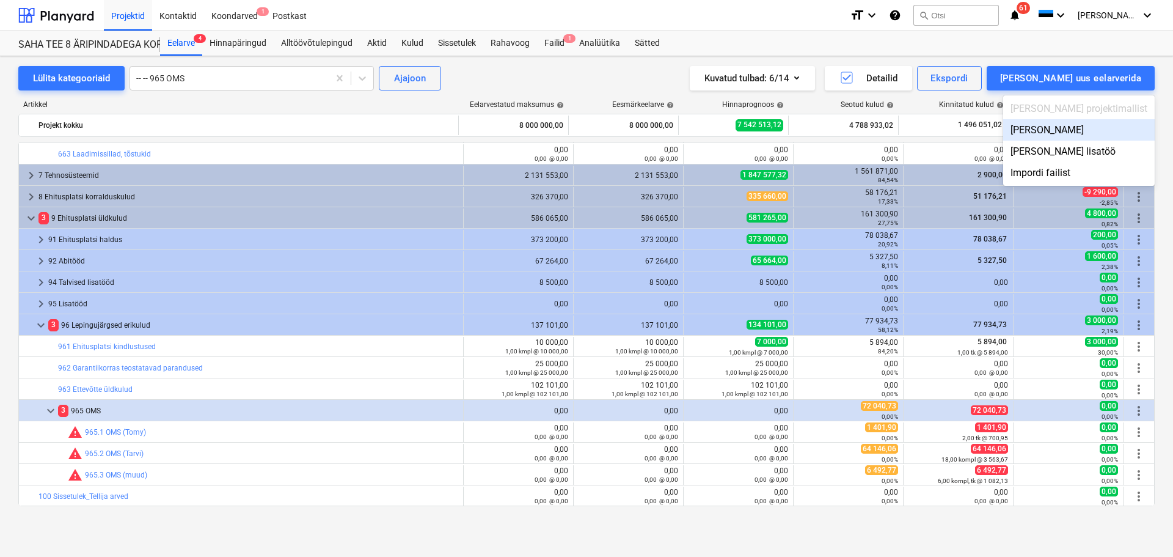
click at [1099, 130] on div "[PERSON_NAME]" at bounding box center [1079, 129] width 152 height 21
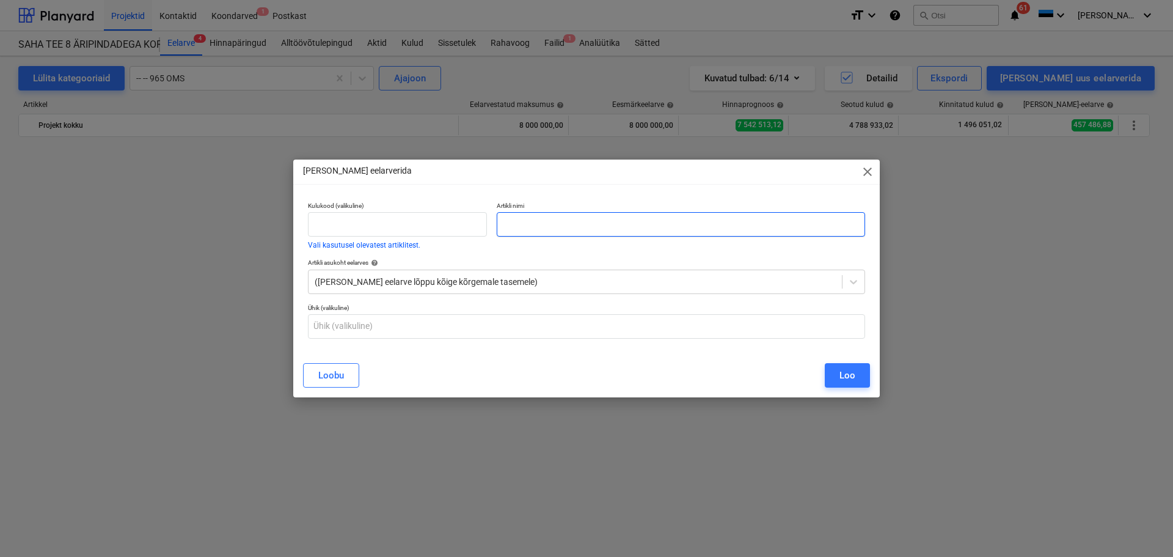
scroll to position [5518, 0]
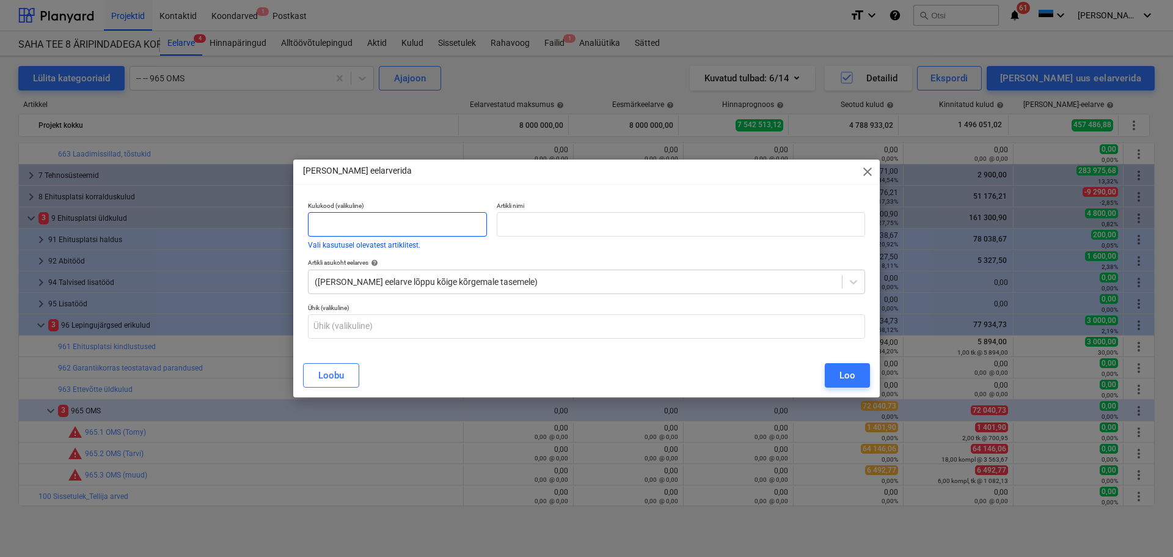
click at [365, 224] on input "text" at bounding box center [397, 224] width 179 height 24
type input "965.4"
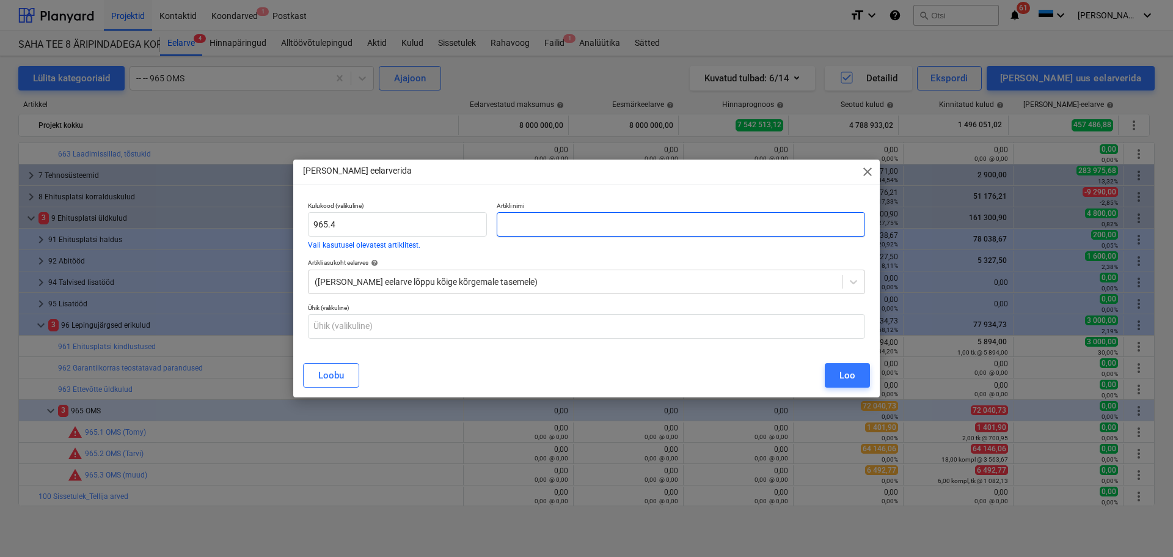
click at [547, 221] on input "text" at bounding box center [681, 224] width 368 height 24
type input "OMS (Erki)"
click at [524, 252] on div "Artikli nimi OMS (Erki)" at bounding box center [681, 225] width 378 height 57
click at [463, 280] on div at bounding box center [575, 282] width 521 height 12
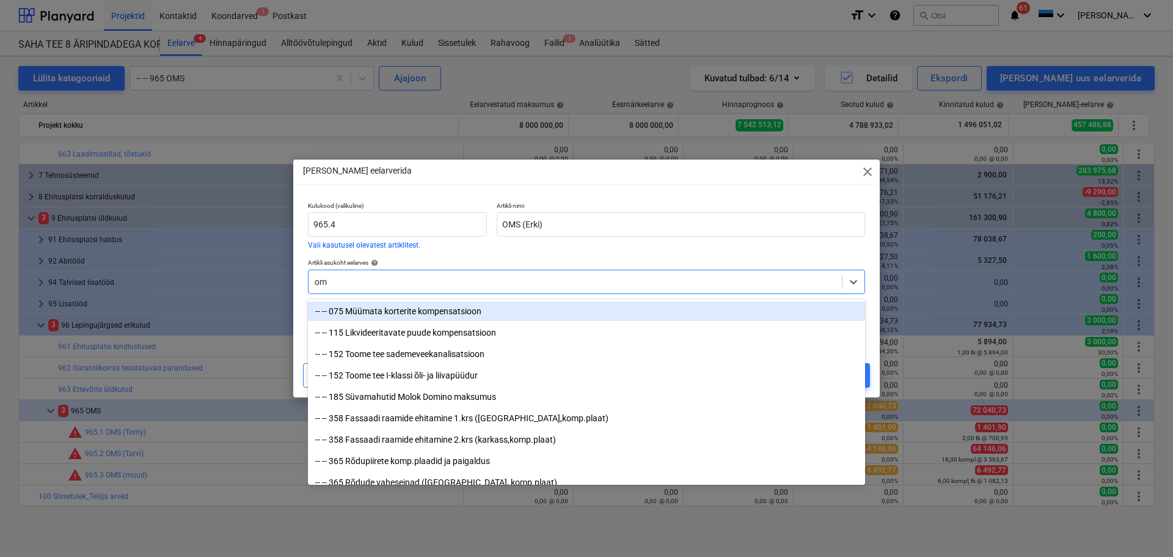
type input "oms"
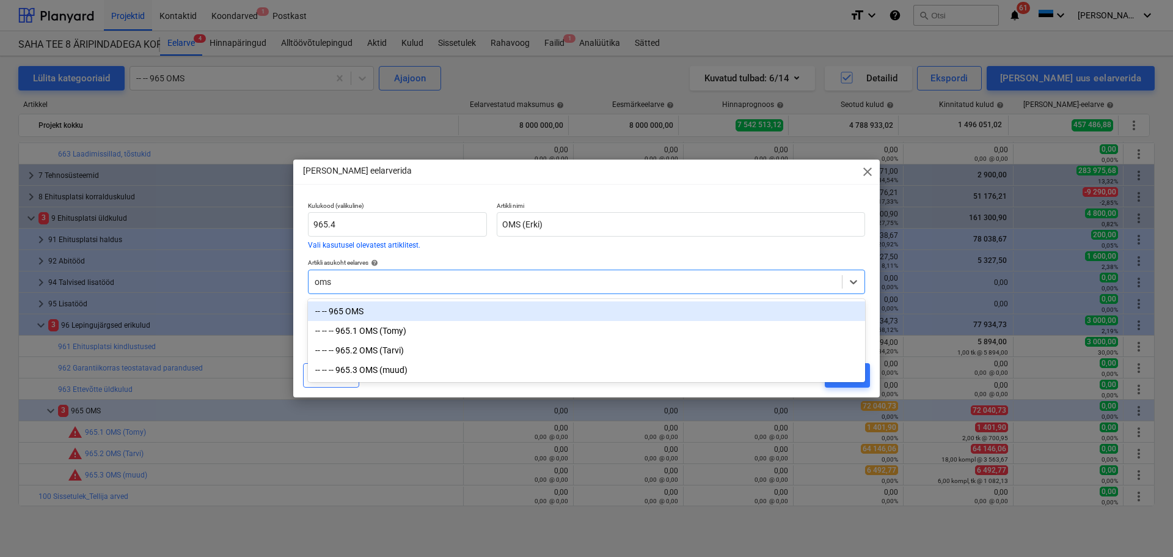
click at [389, 314] on div "-- -- 965 OMS" at bounding box center [586, 311] width 557 height 20
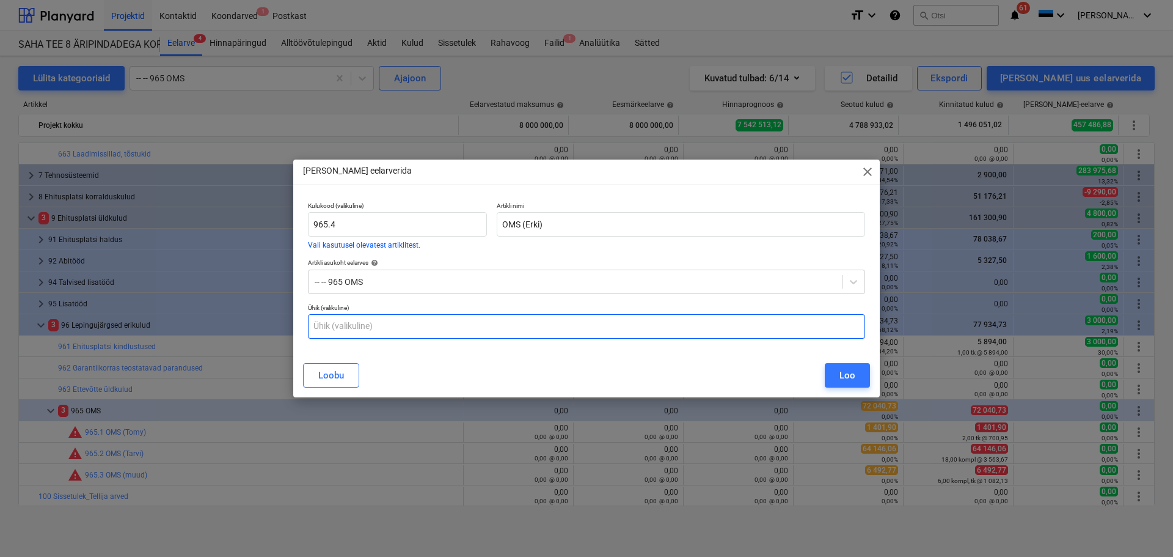
click at [393, 327] on input "text" at bounding box center [586, 326] width 557 height 24
click at [871, 171] on span "close" at bounding box center [867, 171] width 15 height 15
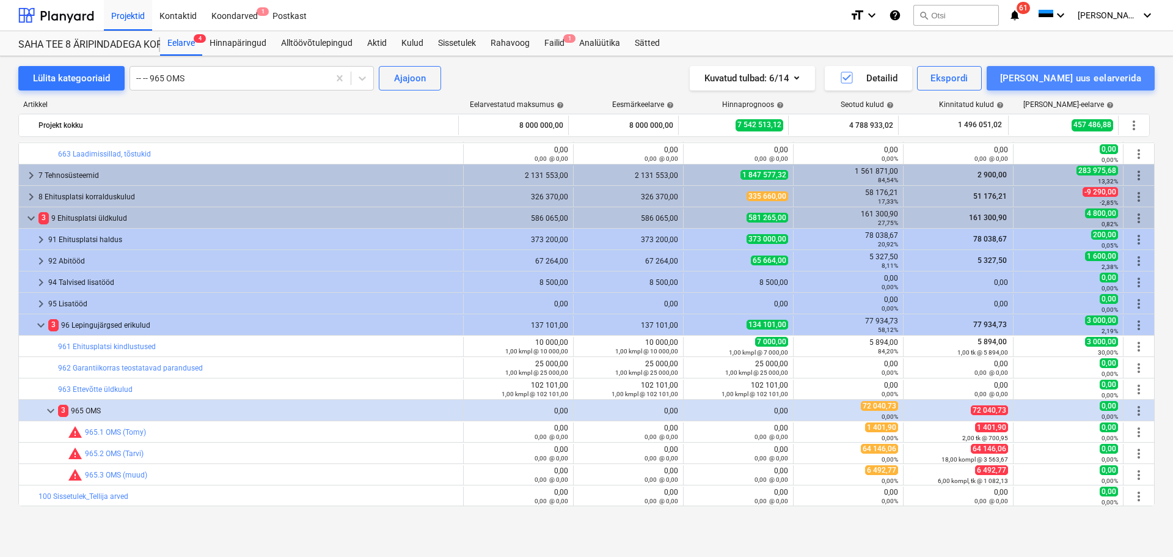
click at [1142, 82] on button "[PERSON_NAME] uus eelarverida" at bounding box center [1071, 78] width 168 height 24
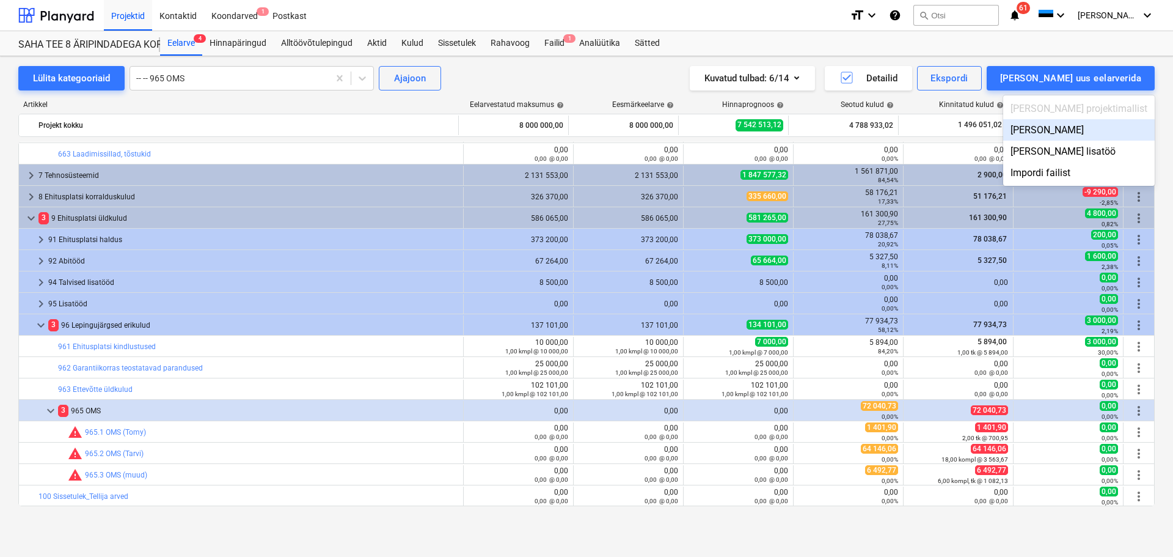
click at [1113, 130] on div "[PERSON_NAME]" at bounding box center [1079, 129] width 152 height 21
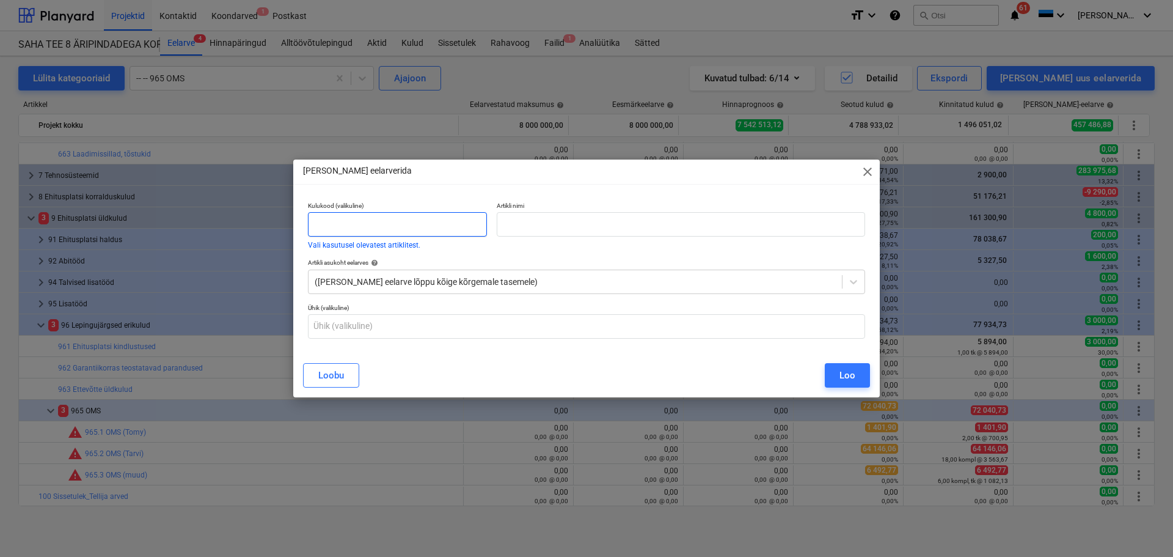
click at [413, 229] on input "text" at bounding box center [397, 224] width 179 height 24
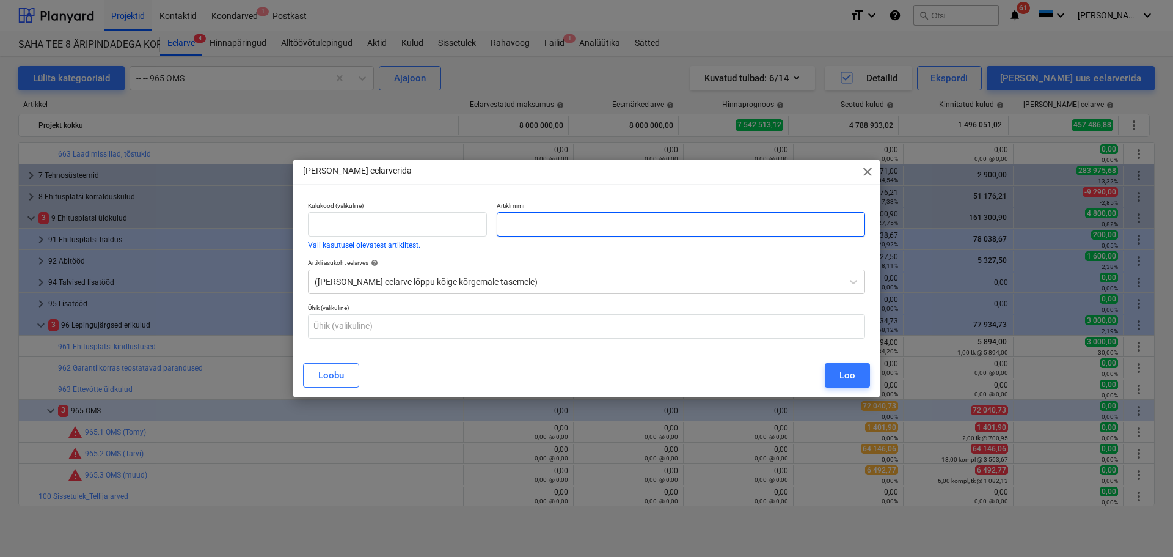
click at [589, 223] on input "text" at bounding box center [681, 224] width 368 height 24
click at [364, 244] on button "Vali kasutusel olevatest artiklitest." at bounding box center [364, 244] width 112 height 7
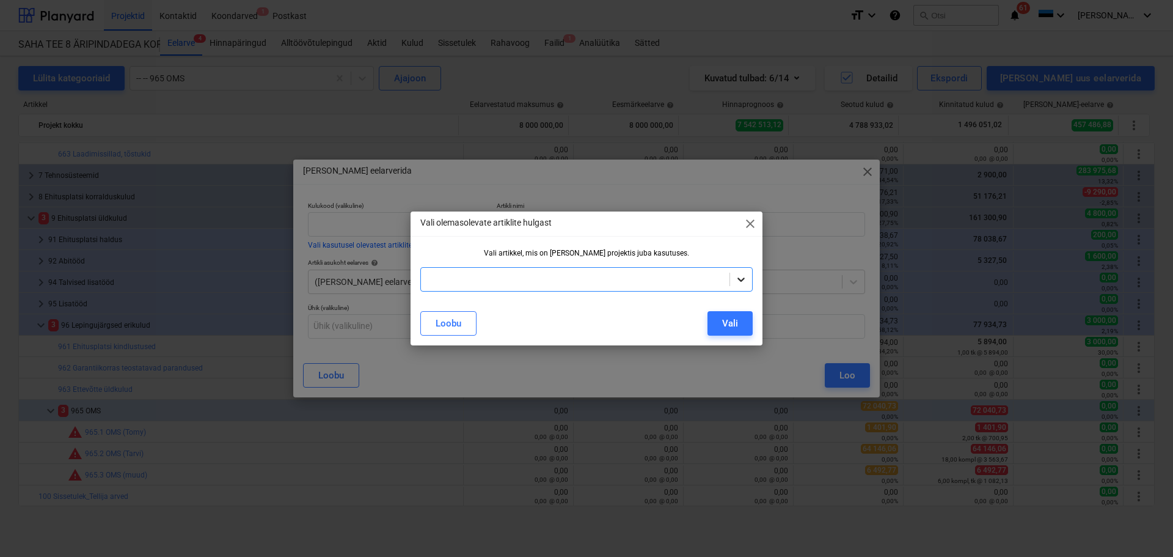
click at [741, 280] on icon at bounding box center [741, 279] width 12 height 12
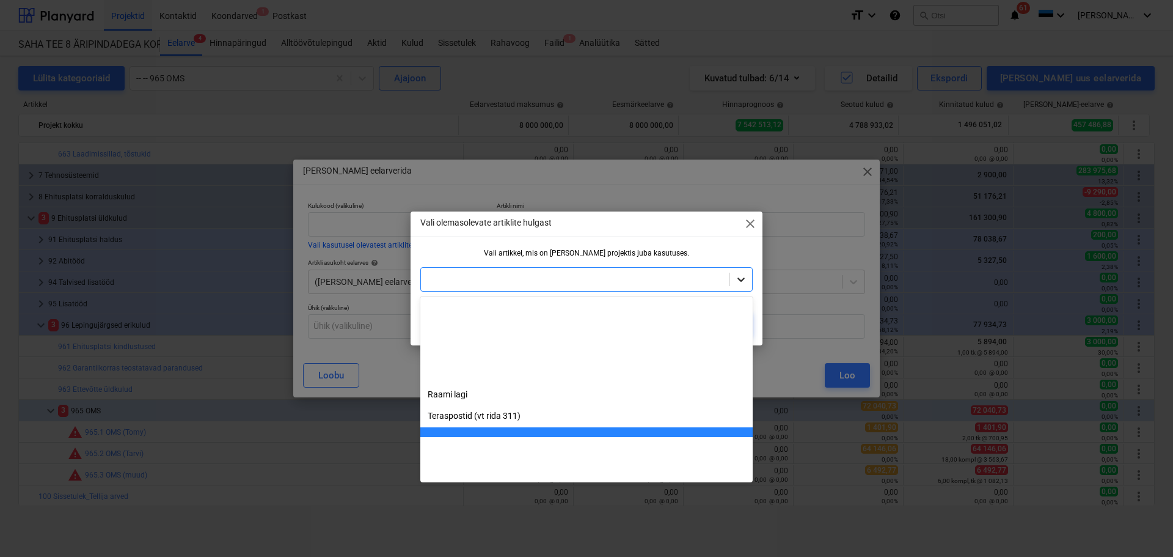
scroll to position [128, 0]
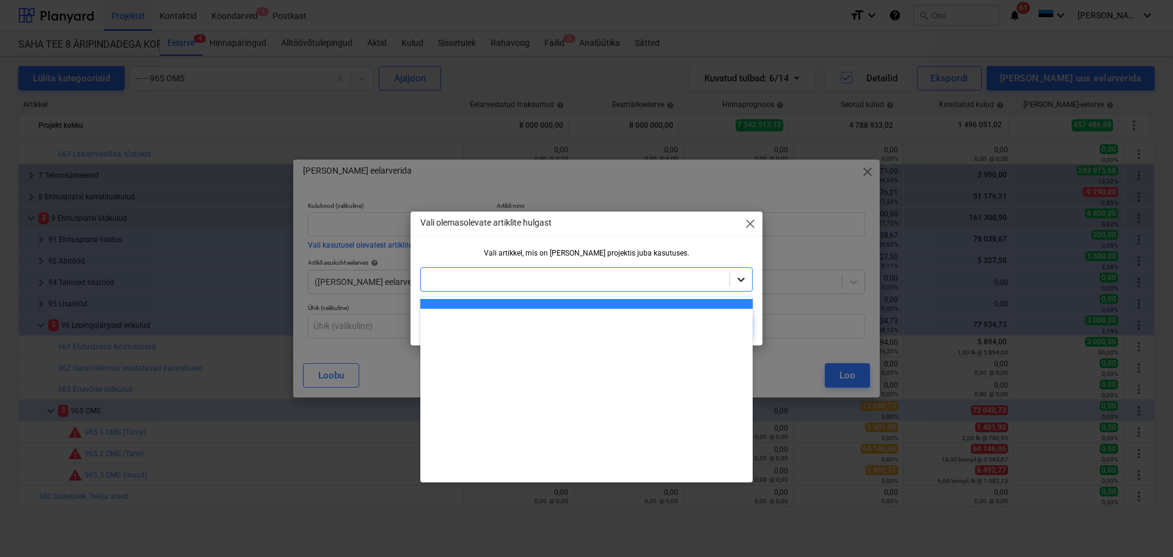
click at [741, 280] on icon at bounding box center [741, 279] width 12 height 12
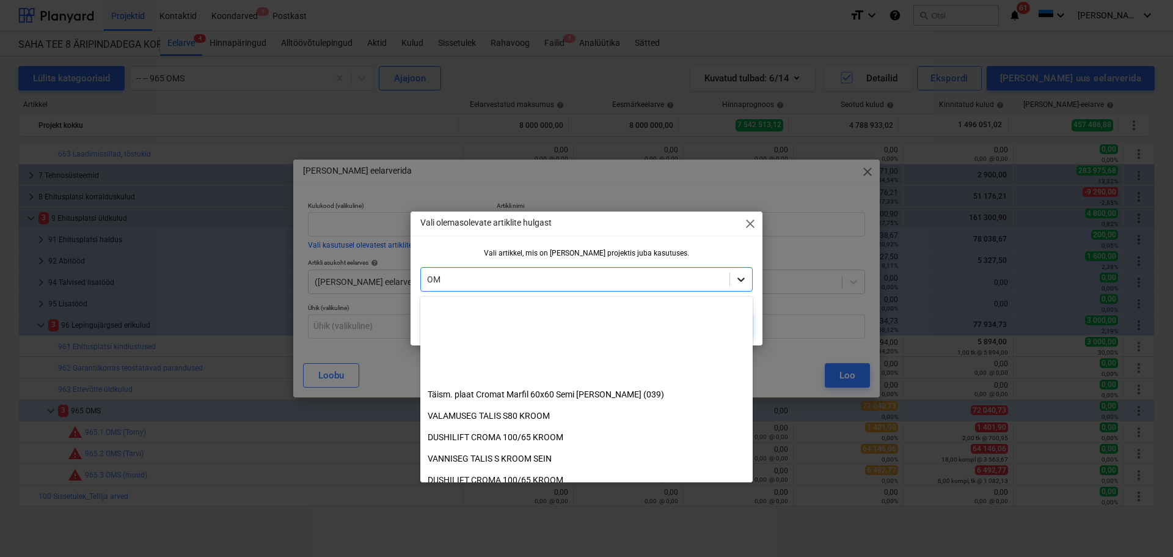
type input "OMS"
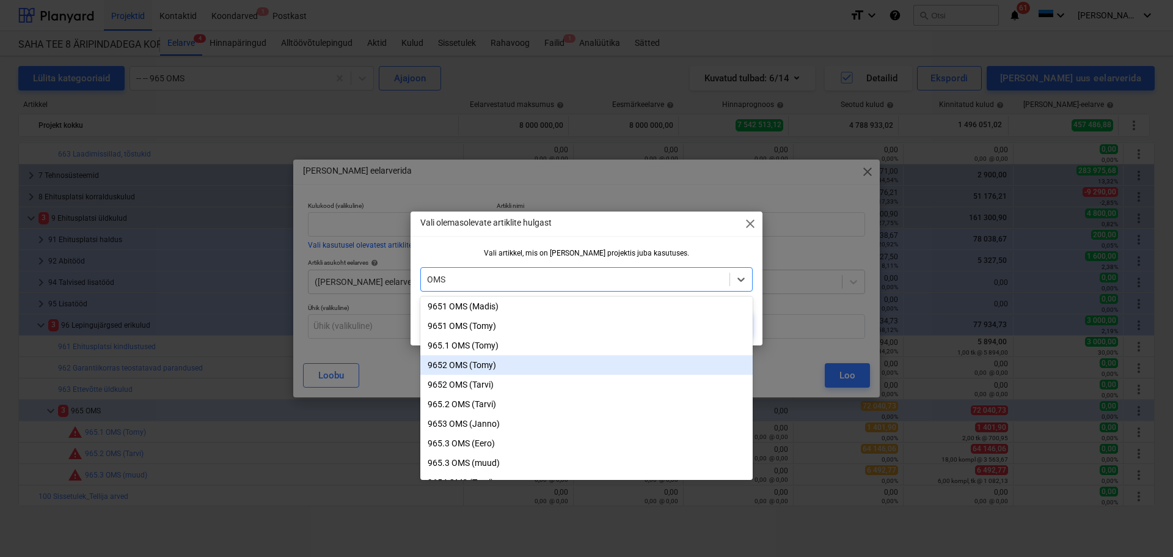
scroll to position [0, 0]
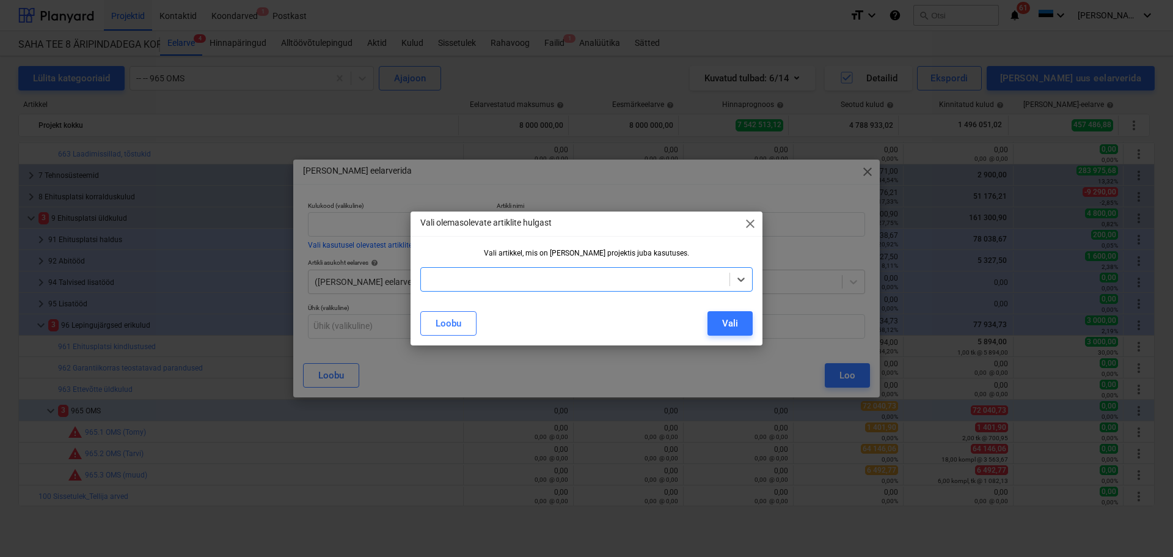
click at [464, 277] on div at bounding box center [575, 279] width 296 height 12
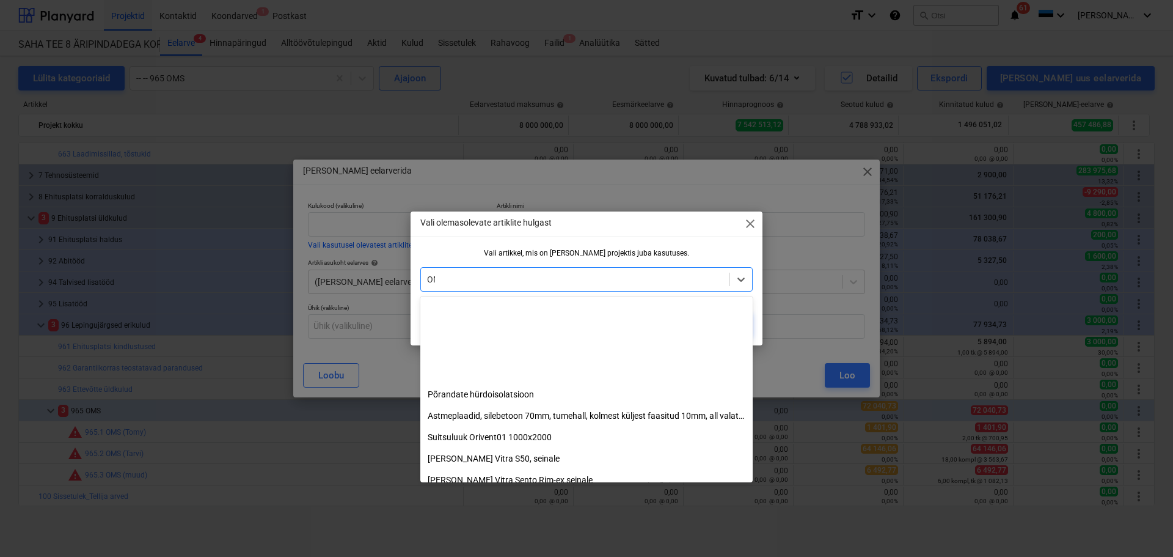
scroll to position [128, 0]
type input "O"
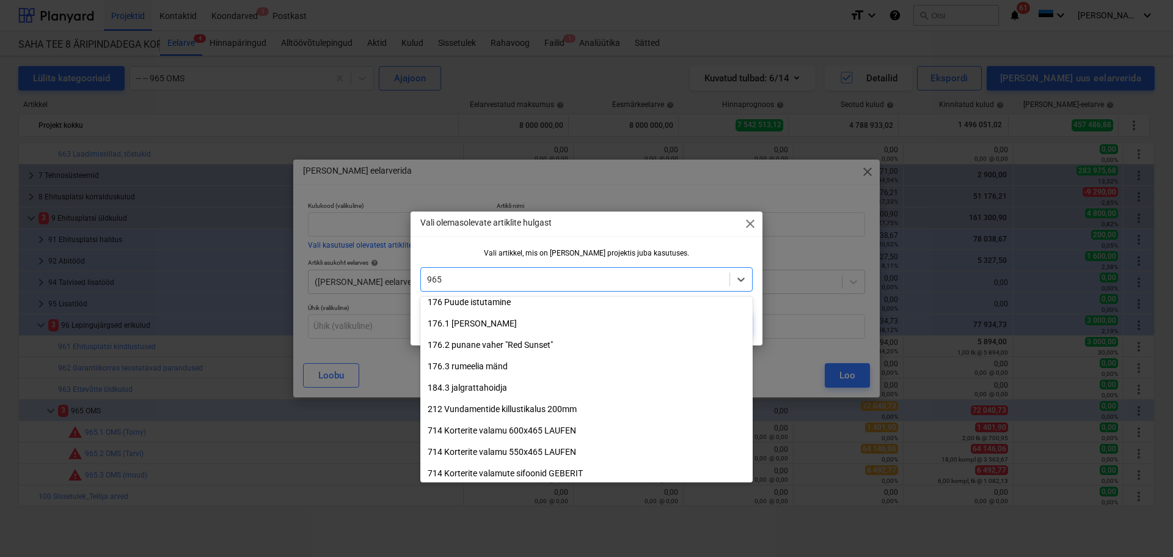
scroll to position [373, 0]
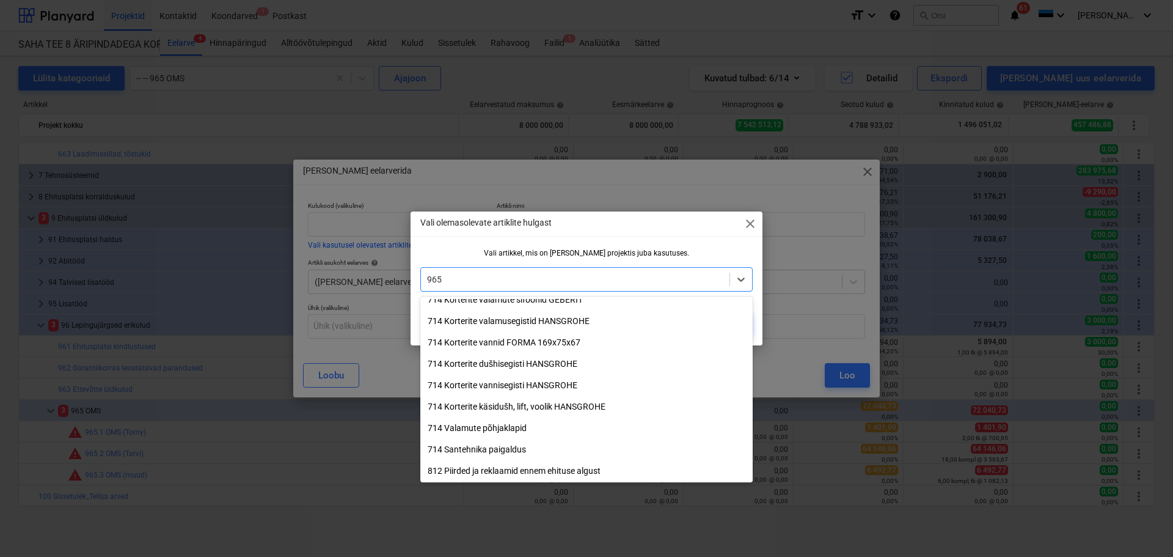
type input "965"
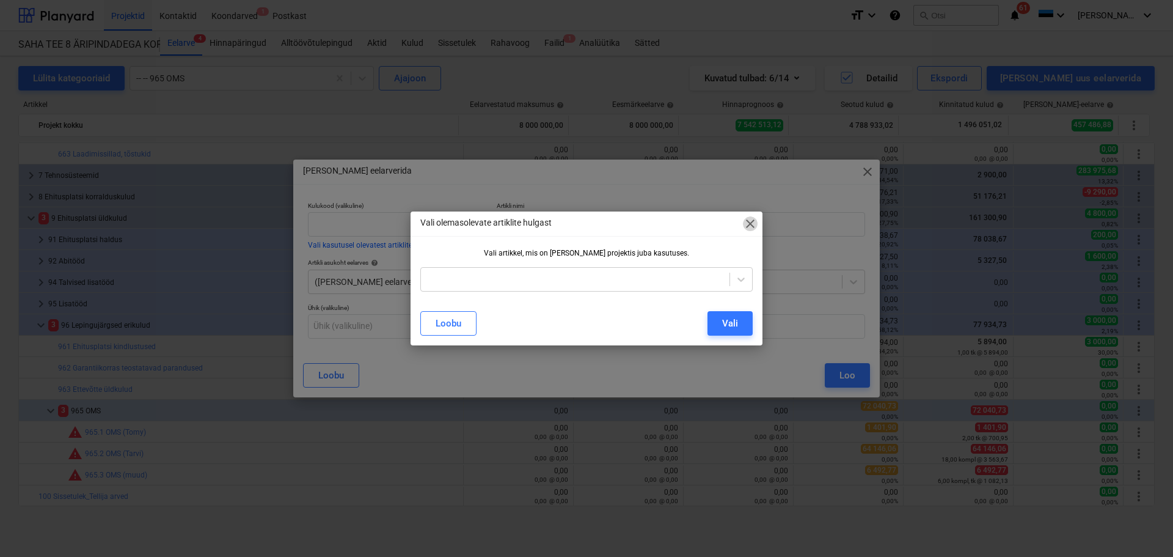
click at [753, 222] on span "close" at bounding box center [750, 223] width 15 height 15
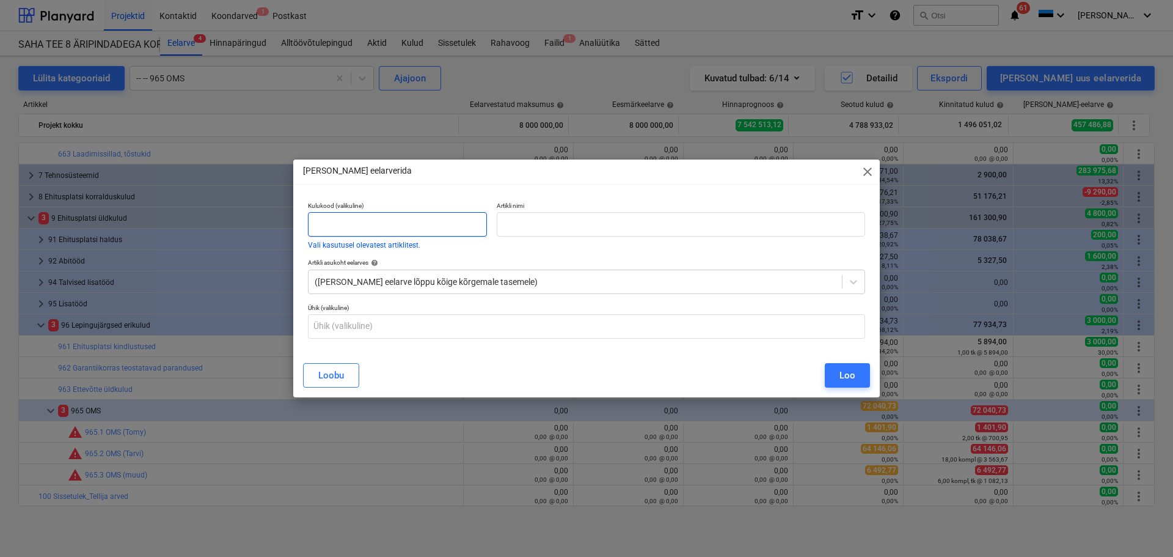
click at [412, 227] on input "text" at bounding box center [397, 224] width 179 height 24
type input "965.4"
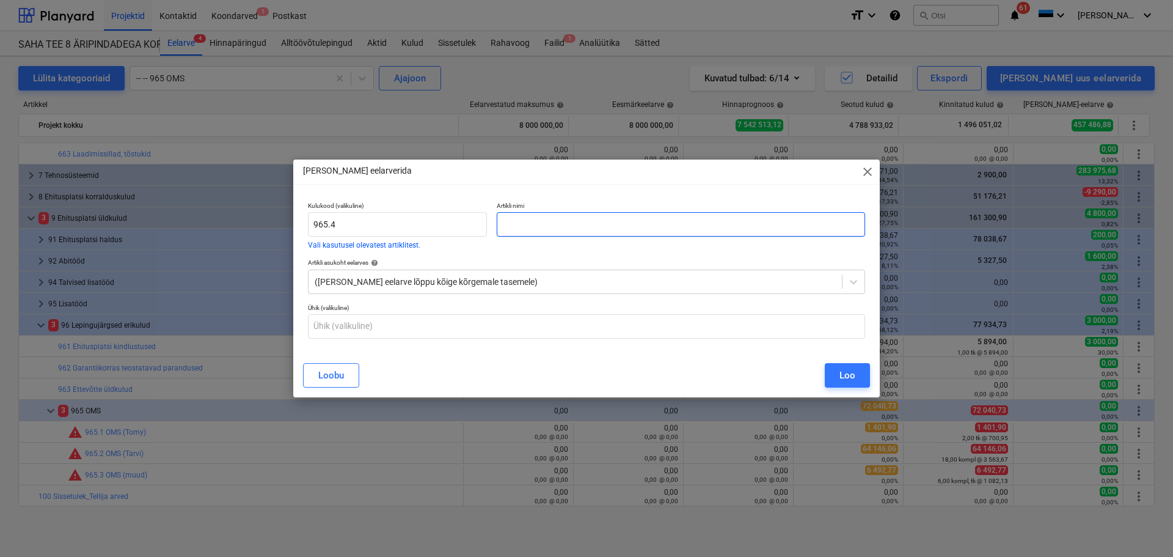
click at [579, 222] on input "text" at bounding box center [681, 224] width 368 height 24
type input "E"
type input "OMS (Erki)"
click at [401, 284] on div at bounding box center [575, 282] width 521 height 12
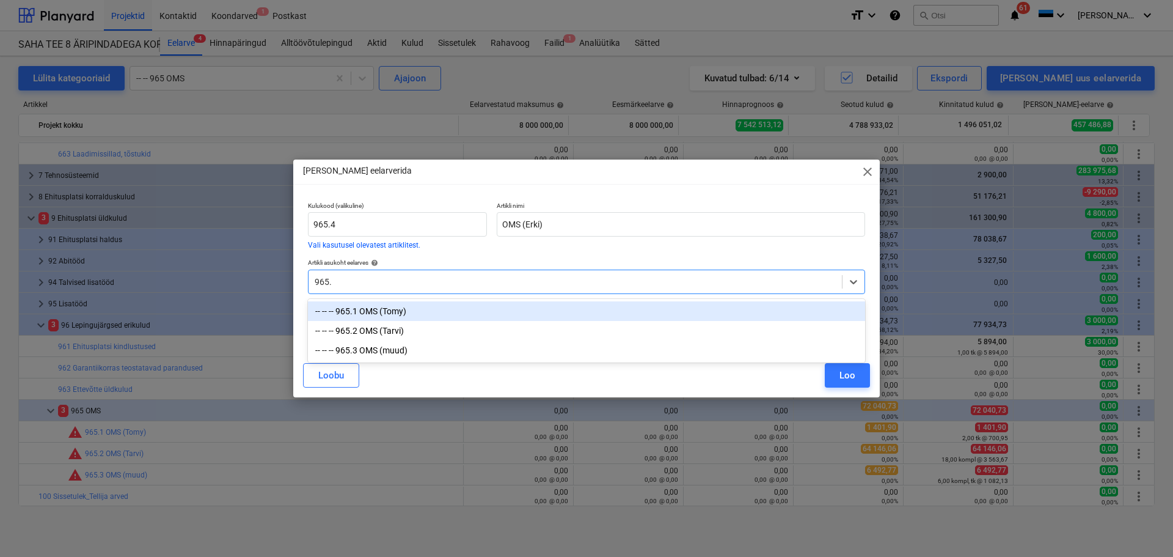
type input "965"
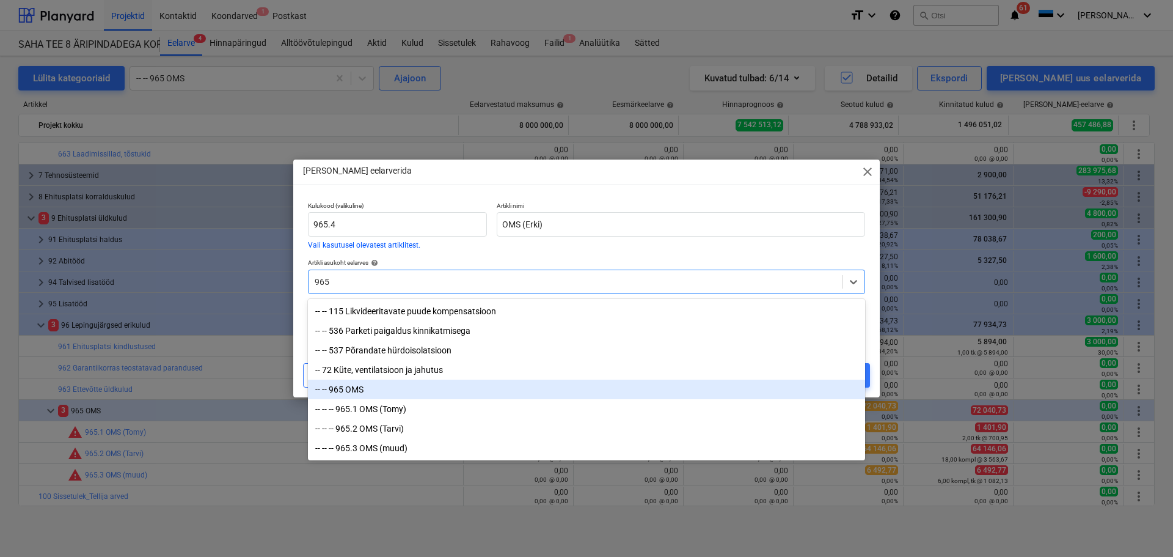
click at [370, 392] on div "-- -- 965 OMS" at bounding box center [586, 389] width 557 height 20
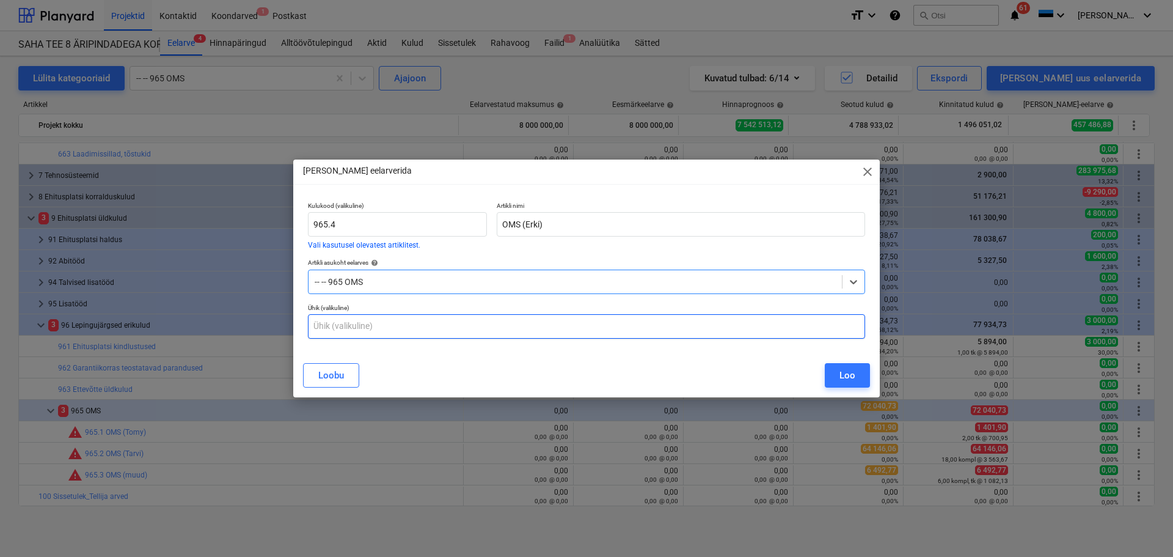
click at [395, 331] on input "text" at bounding box center [586, 326] width 557 height 24
click at [841, 379] on div "Loo" at bounding box center [848, 375] width 16 height 16
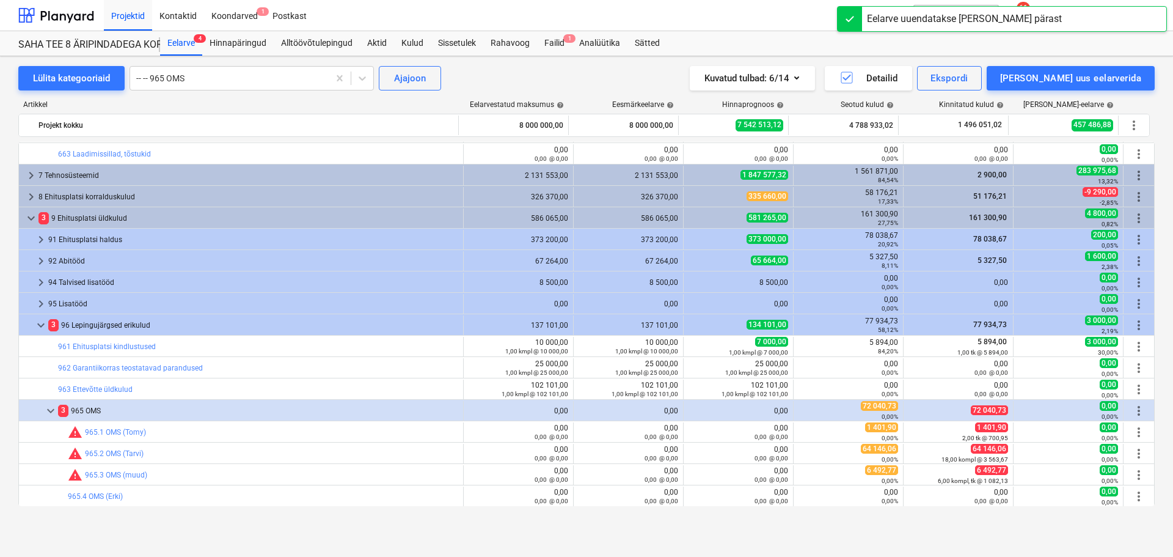
scroll to position [5539, 0]
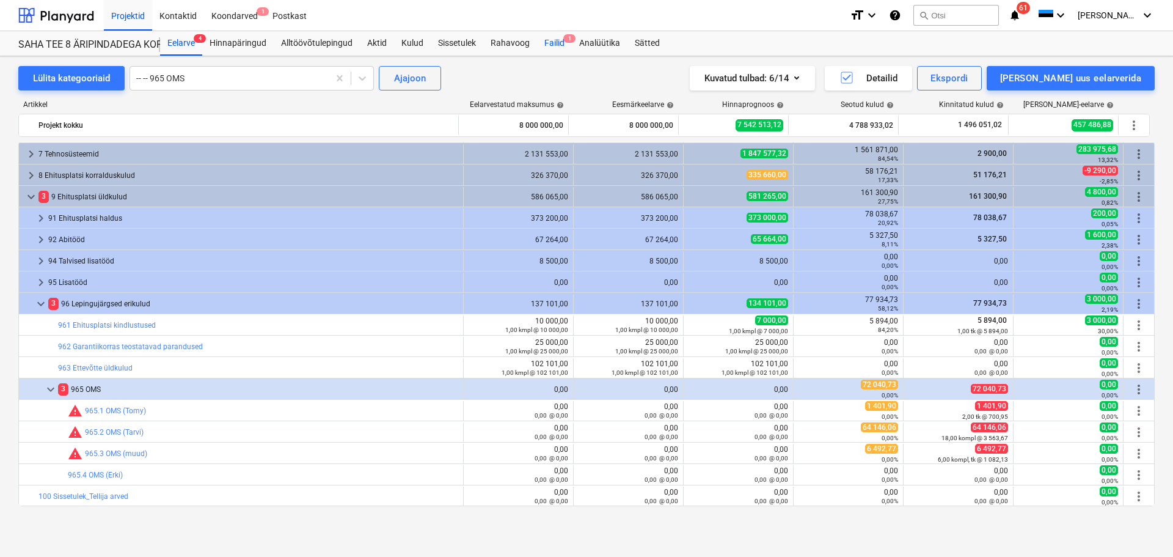
click at [568, 42] on span "1" at bounding box center [569, 38] width 12 height 9
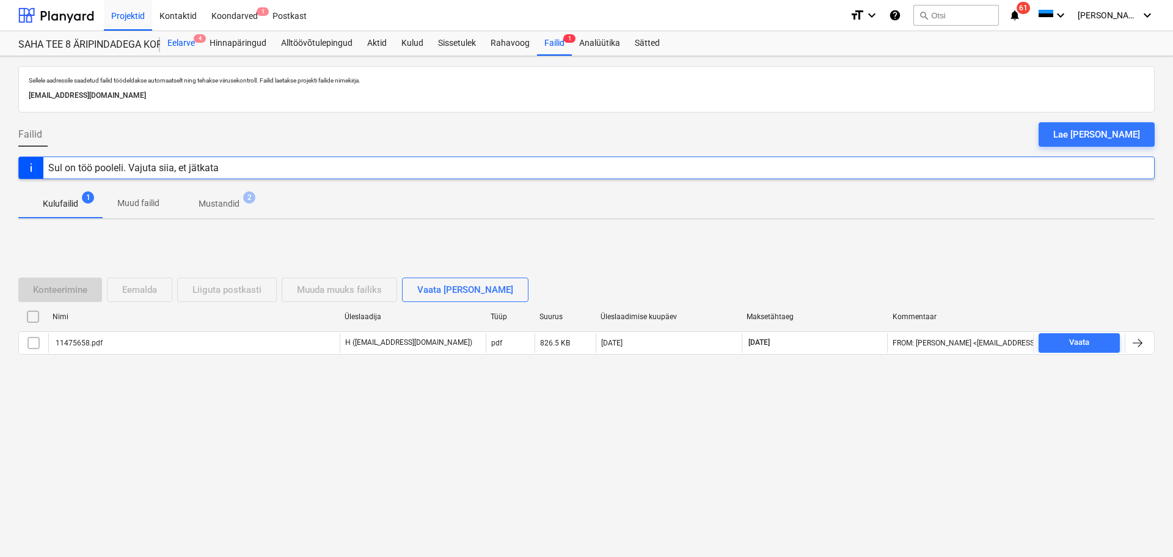
click at [181, 43] on div "Eelarve 4" at bounding box center [181, 43] width 42 height 24
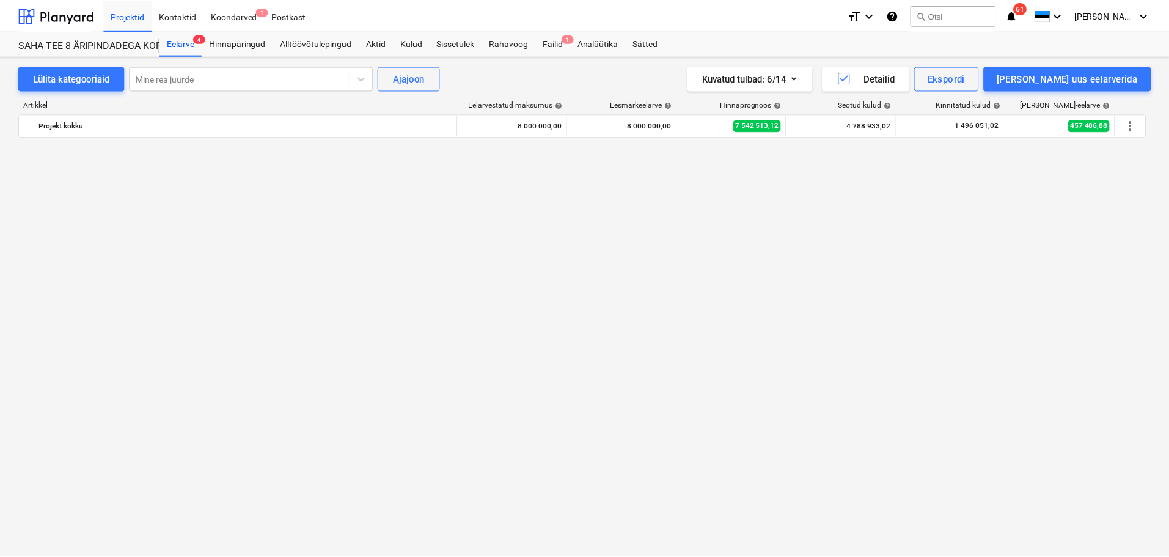
scroll to position [5539, 0]
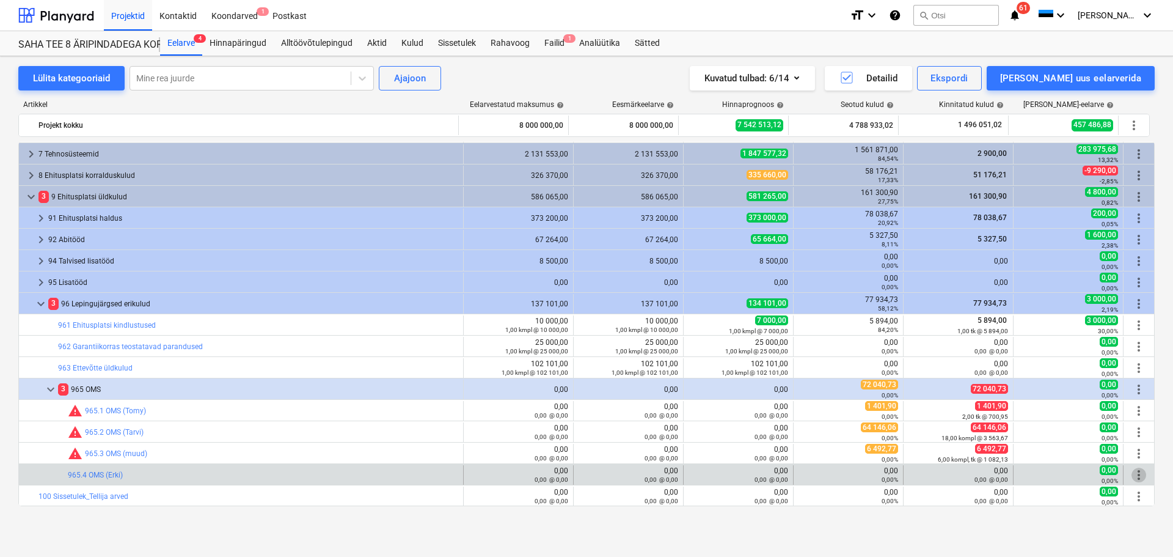
click at [1133, 478] on span "more_vert" at bounding box center [1139, 474] width 15 height 15
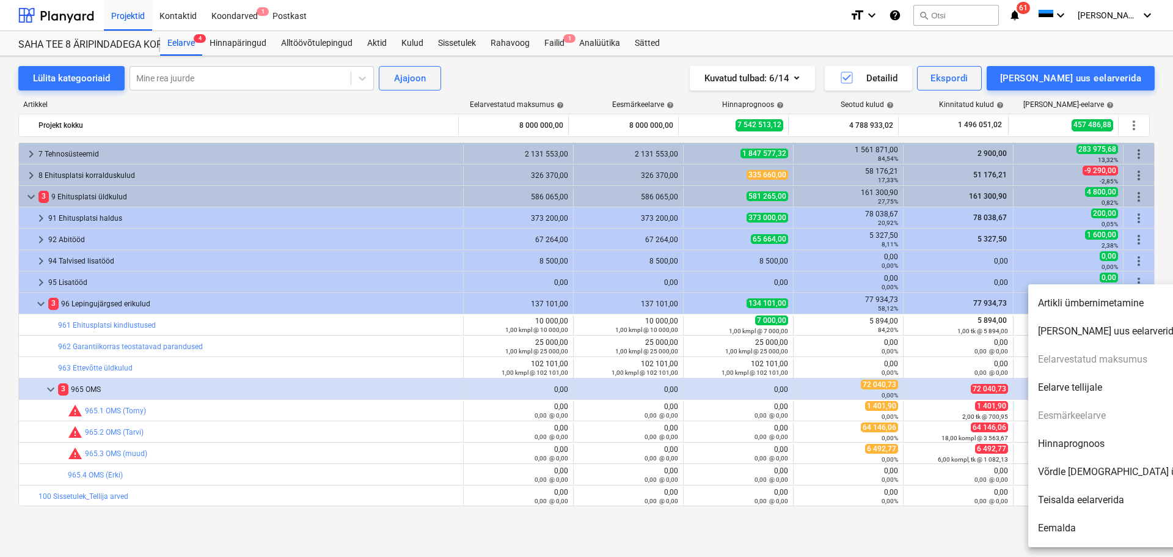
click at [951, 411] on div at bounding box center [586, 278] width 1173 height 557
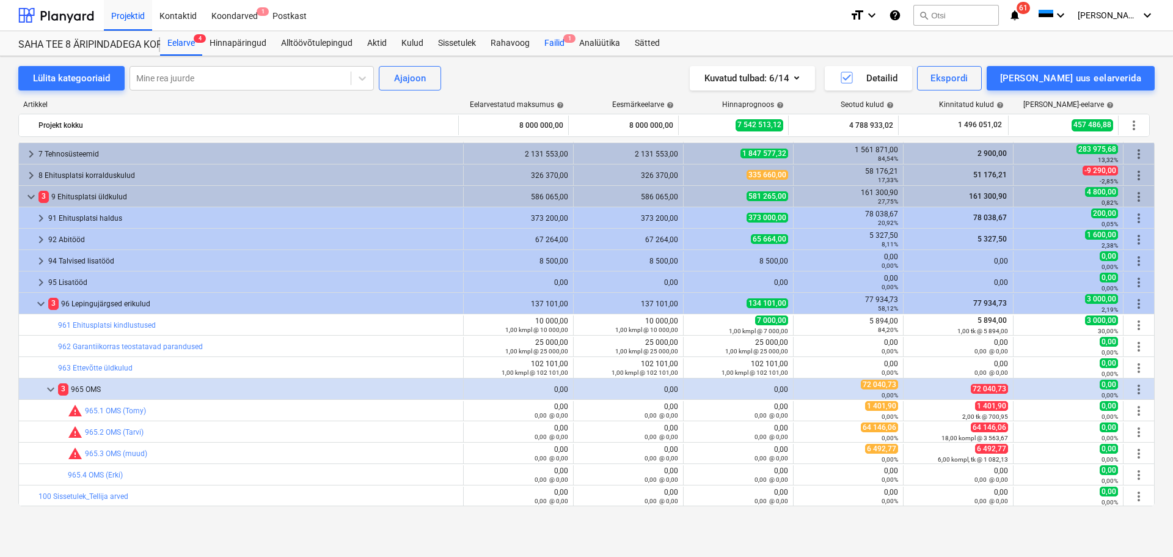
click at [563, 39] on span "1" at bounding box center [569, 38] width 12 height 9
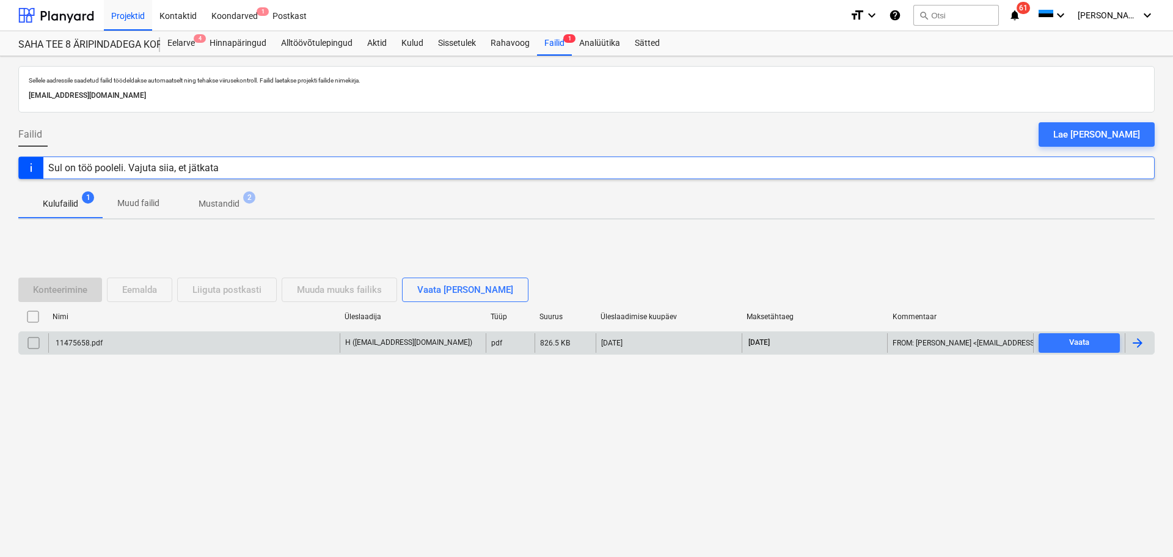
click at [70, 345] on div "11475658.pdf" at bounding box center [78, 343] width 49 height 9
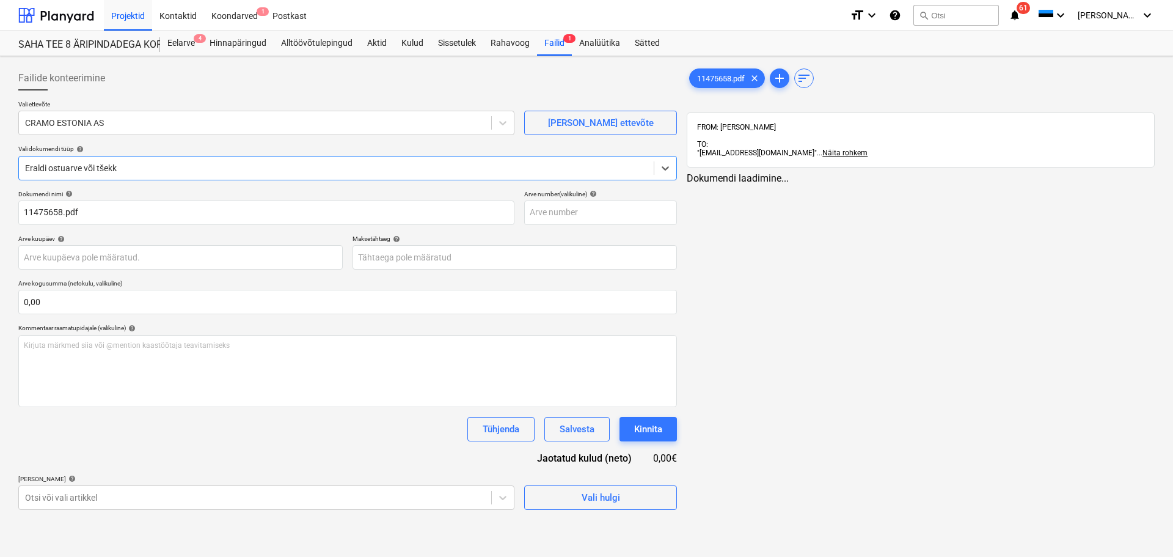
type input "[DATE]"
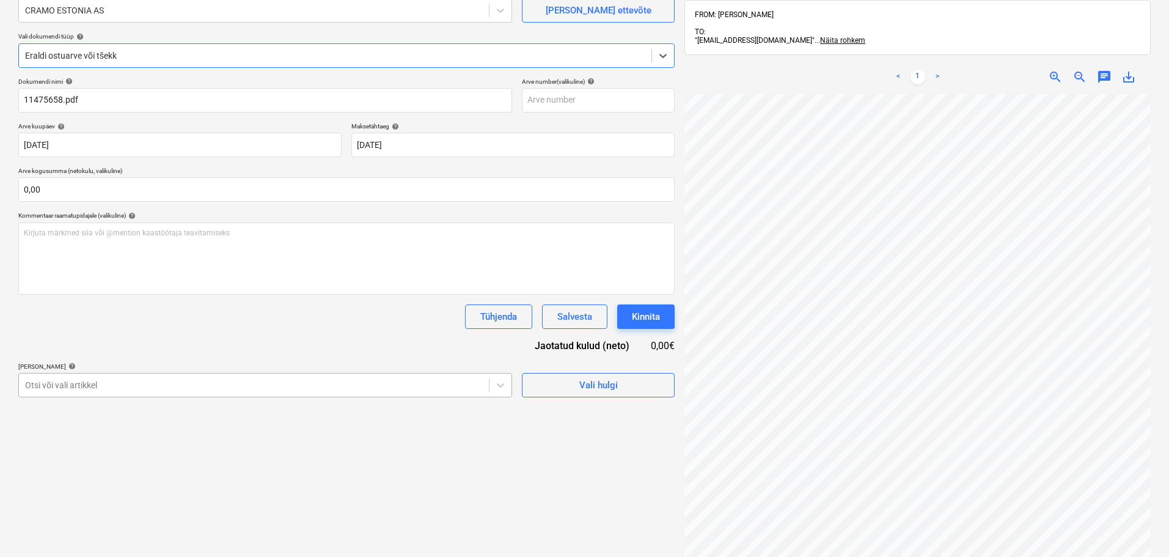
scroll to position [148, 0]
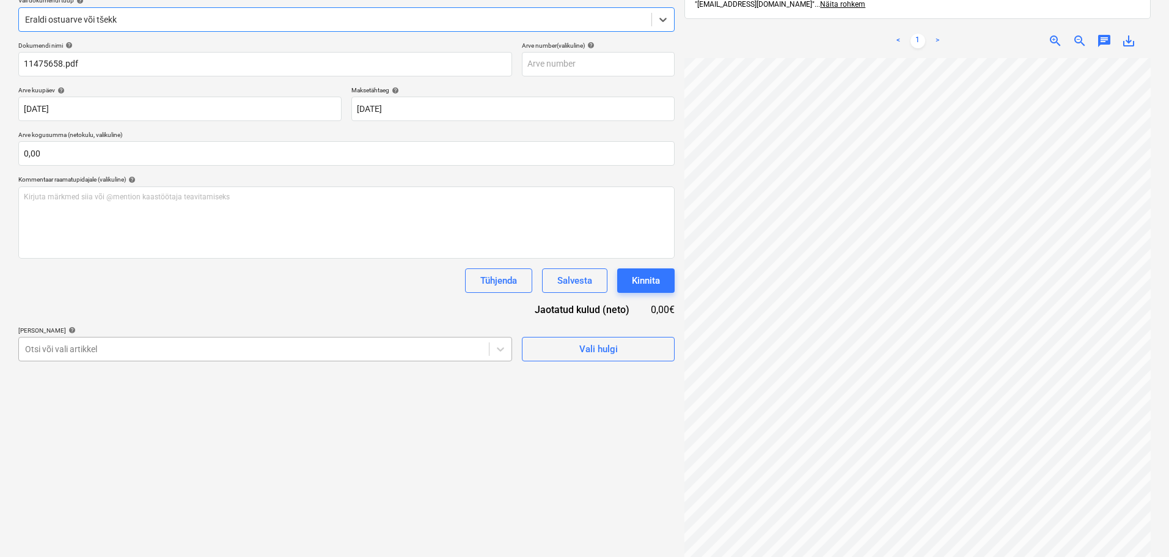
click at [269, 390] on body "Projektid Kontaktid Koondarved 1 Postkast format_size keyboard_arrow_down help …" at bounding box center [584, 130] width 1169 height 557
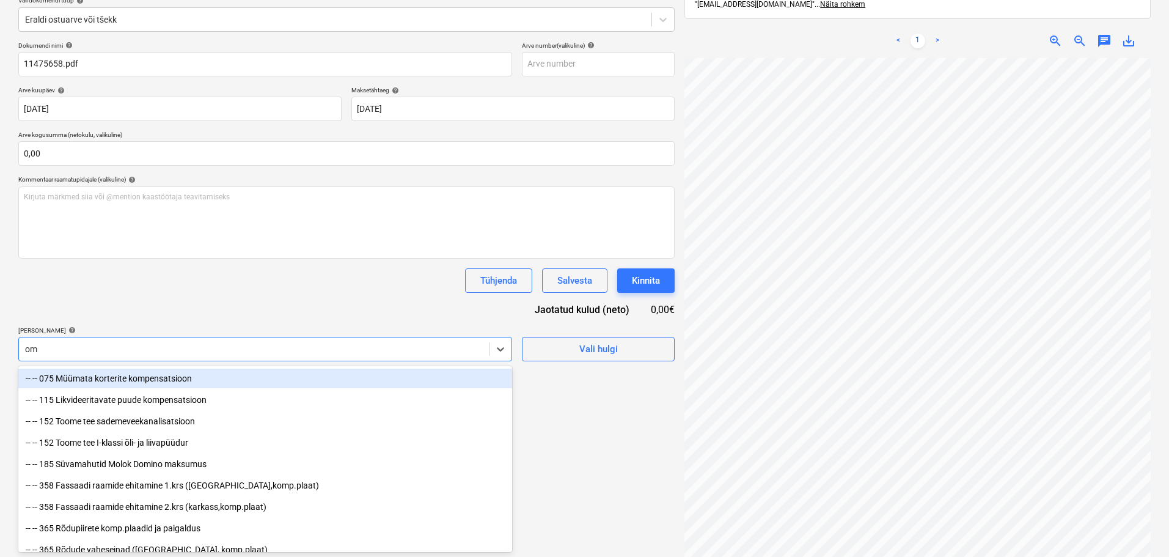
type input "oms"
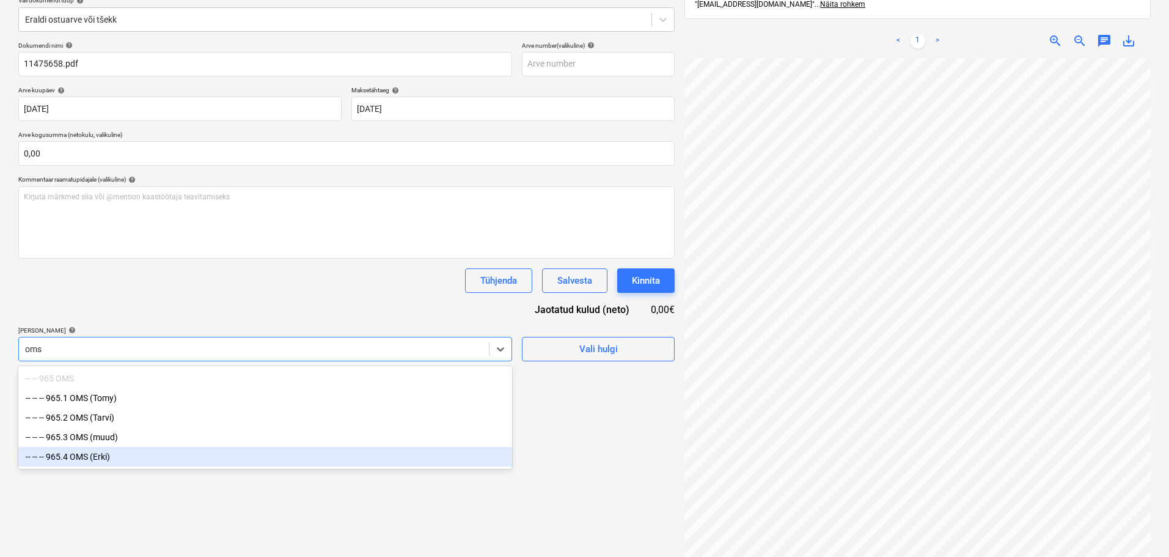
click at [147, 456] on div "-- -- -- 965.4 OMS (Erki)" at bounding box center [265, 457] width 494 height 20
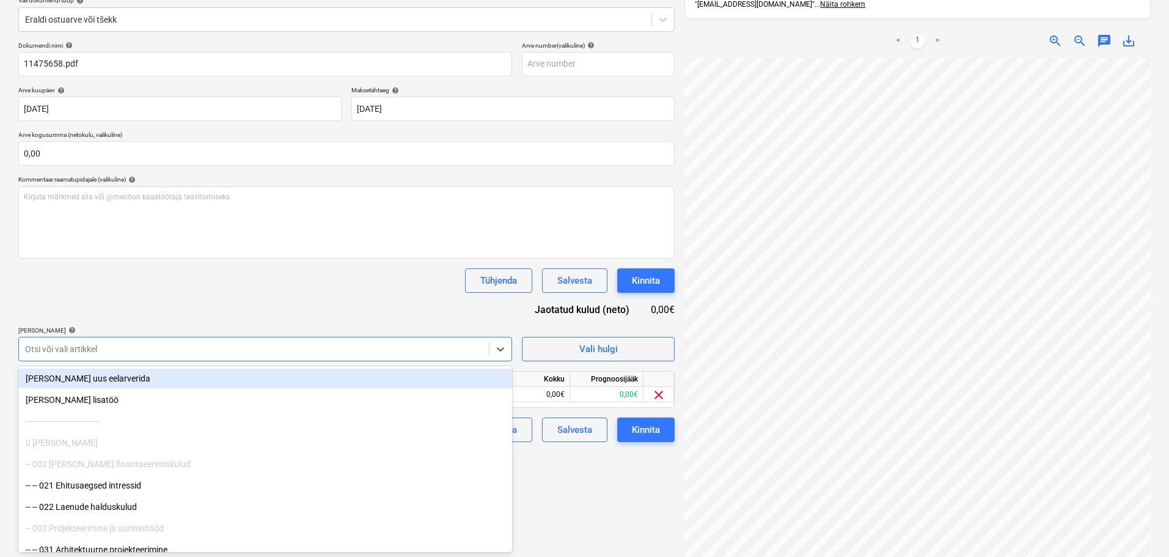
click at [292, 276] on div "Tühjenda Salvesta Kinnita" at bounding box center [346, 280] width 656 height 24
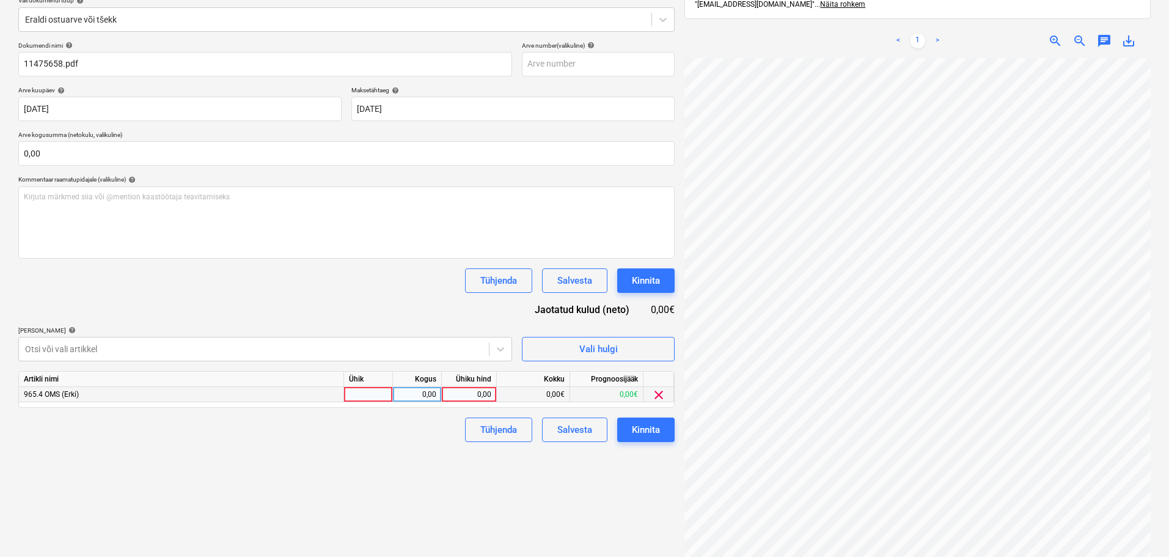
click at [383, 395] on div at bounding box center [368, 394] width 49 height 15
click at [442, 395] on div "0,00" at bounding box center [469, 394] width 55 height 15
type input "1"
click at [428, 394] on div "0,00" at bounding box center [417, 394] width 38 height 15
click at [471, 392] on div "1,00" at bounding box center [469, 394] width 45 height 15
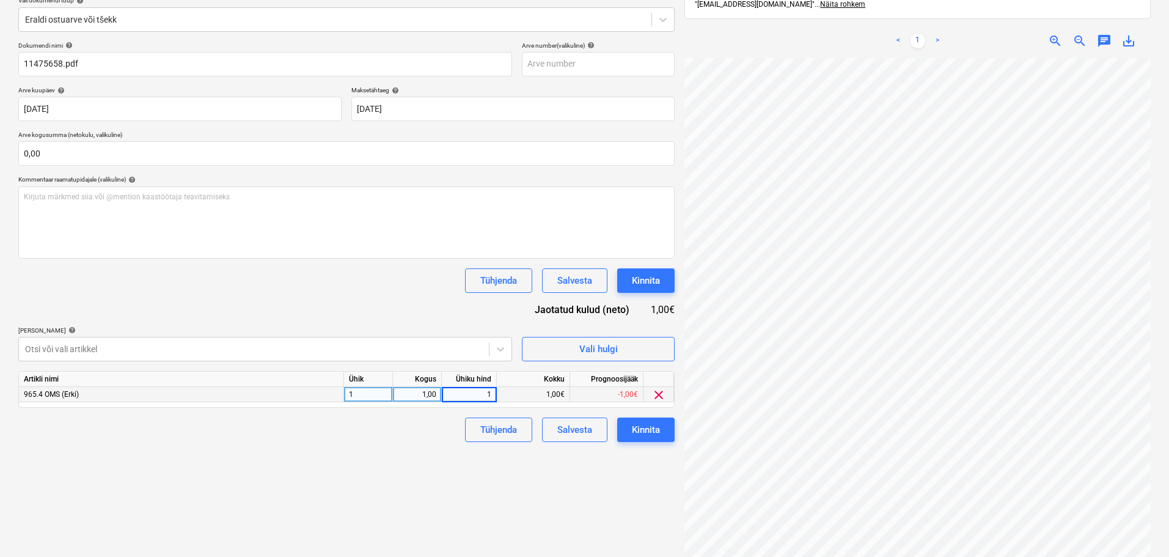
scroll to position [258, 86]
click at [531, 394] on div "1,00€" at bounding box center [533, 394] width 73 height 15
click at [481, 393] on div "1,00" at bounding box center [469, 394] width 45 height 15
type input "273.15"
click at [425, 487] on div "Failide konteerimine Vali ettevõte CRAMO ESTONIA AS [PERSON_NAME] uus ettevõte …" at bounding box center [346, 249] width 666 height 673
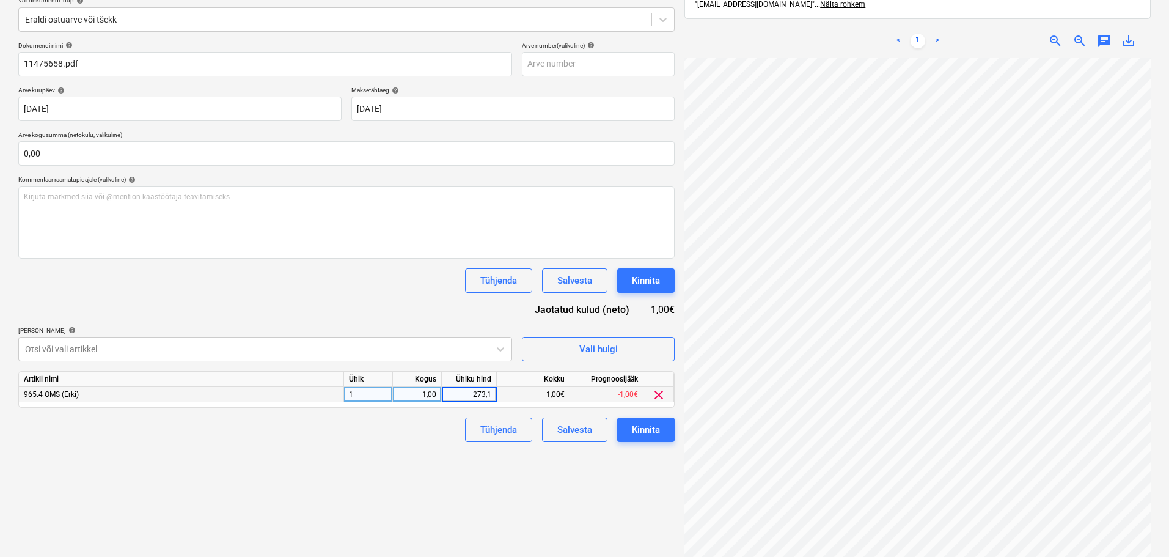
type input "273,15"
click at [483, 458] on div "Failide konteerimine Vali ettevõte CRAMO ESTONIA AS [PERSON_NAME] uus ettevõte …" at bounding box center [346, 249] width 666 height 673
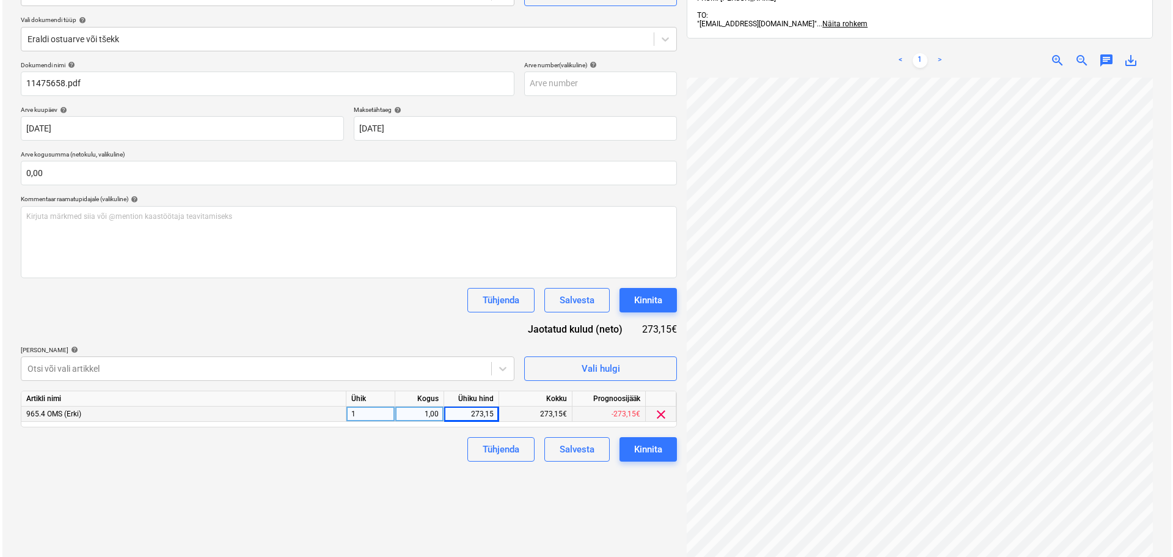
scroll to position [174, 0]
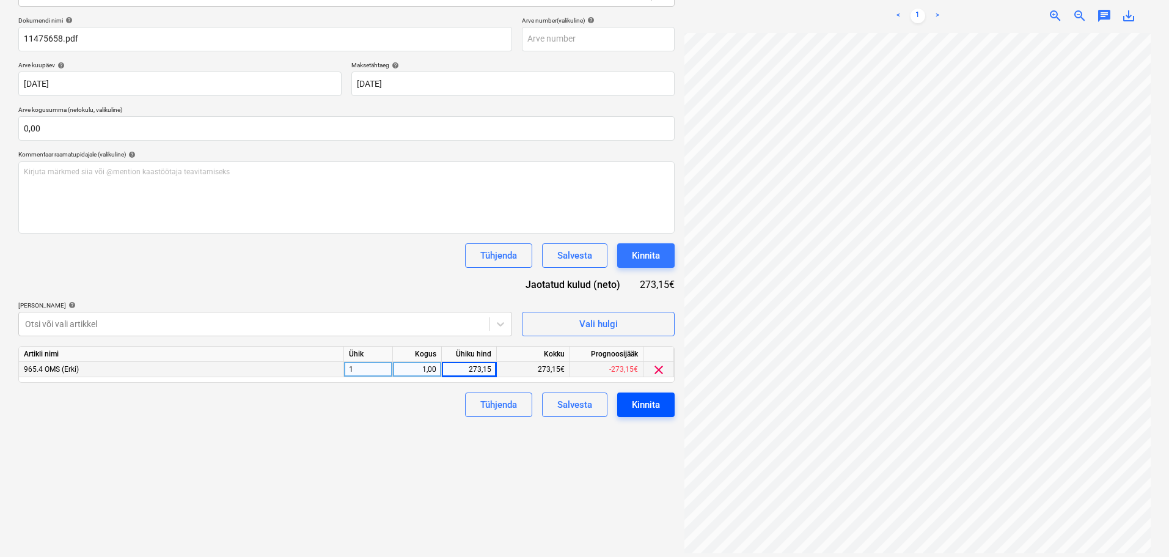
click at [657, 408] on div "Kinnita" at bounding box center [646, 405] width 28 height 16
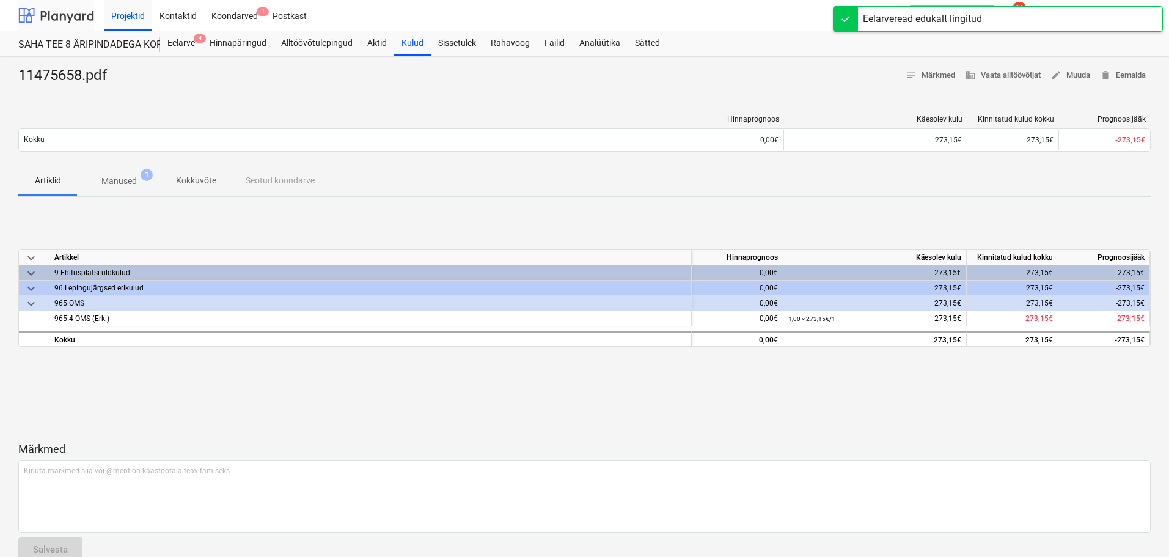
click at [65, 16] on div at bounding box center [56, 15] width 76 height 31
